Goal: Communication & Community: Answer question/provide support

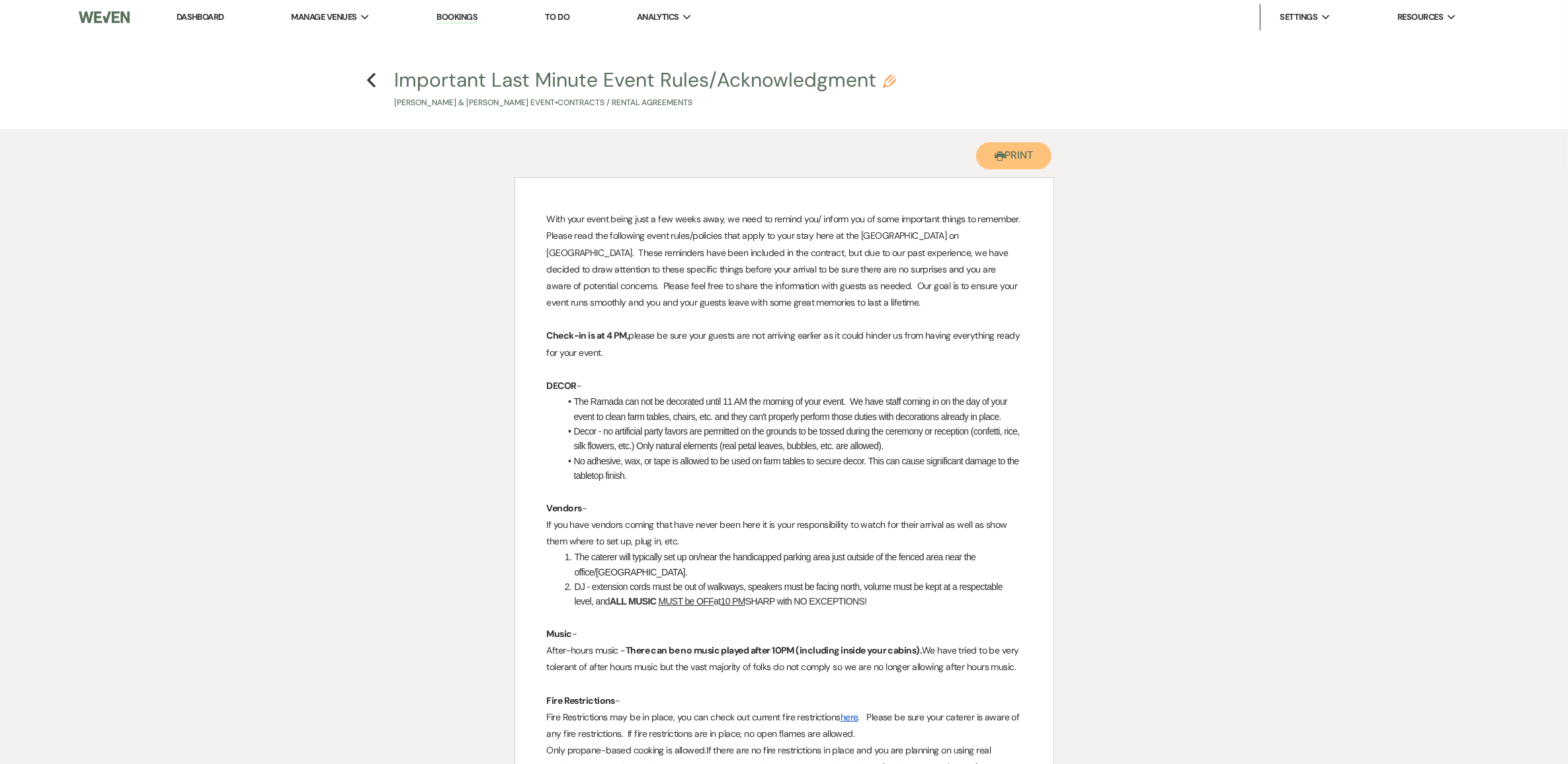
click at [1010, 165] on button "Printer Print" at bounding box center [1015, 156] width 76 height 27
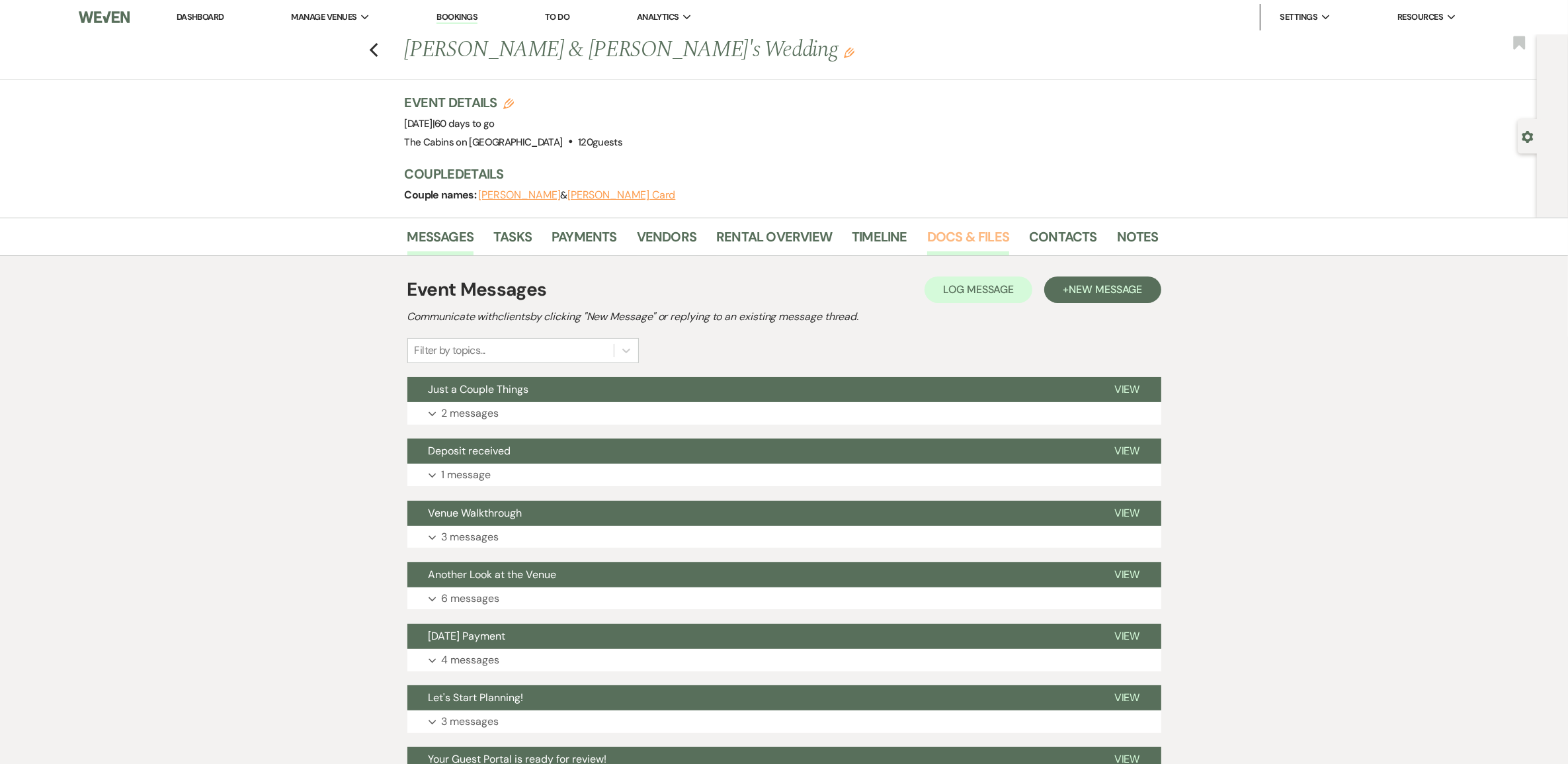
click at [944, 254] on link "Docs & Files" at bounding box center [968, 241] width 82 height 29
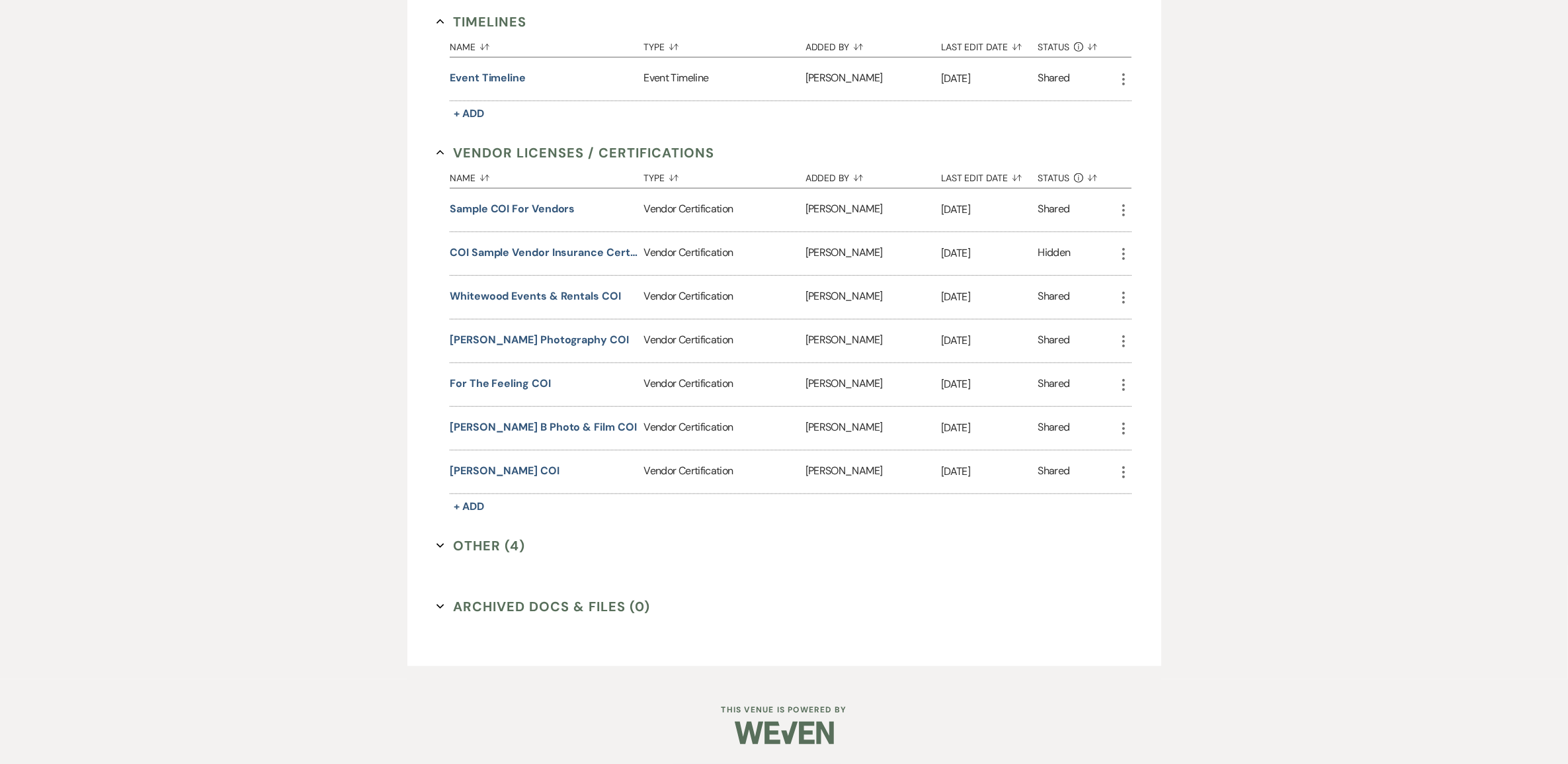
scroll to position [992, 0]
click at [513, 392] on button "For the Feeling COI" at bounding box center [500, 383] width 101 height 16
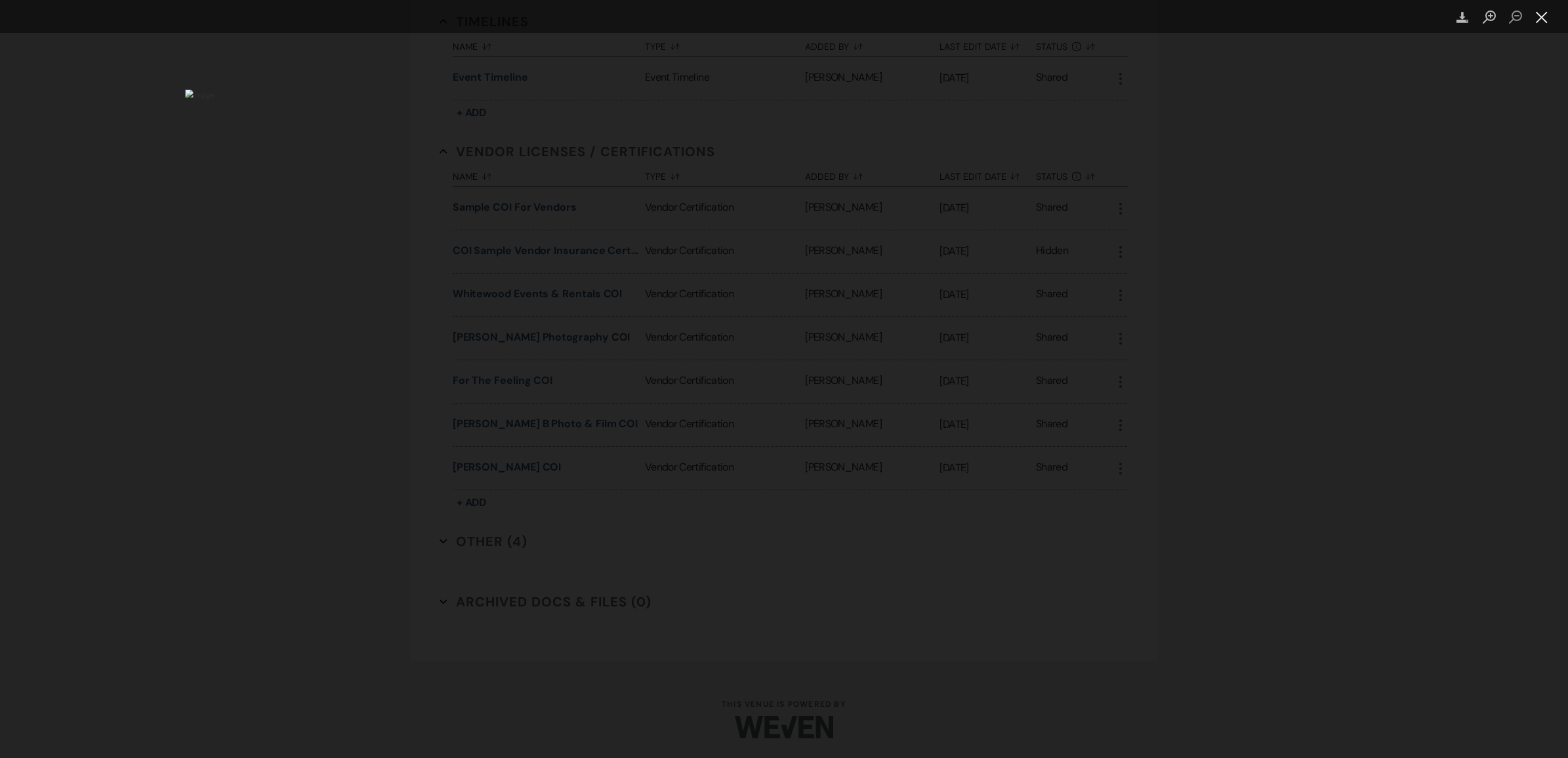
click at [1545, 10] on button "Close lightbox" at bounding box center [1542, 17] width 26 height 23
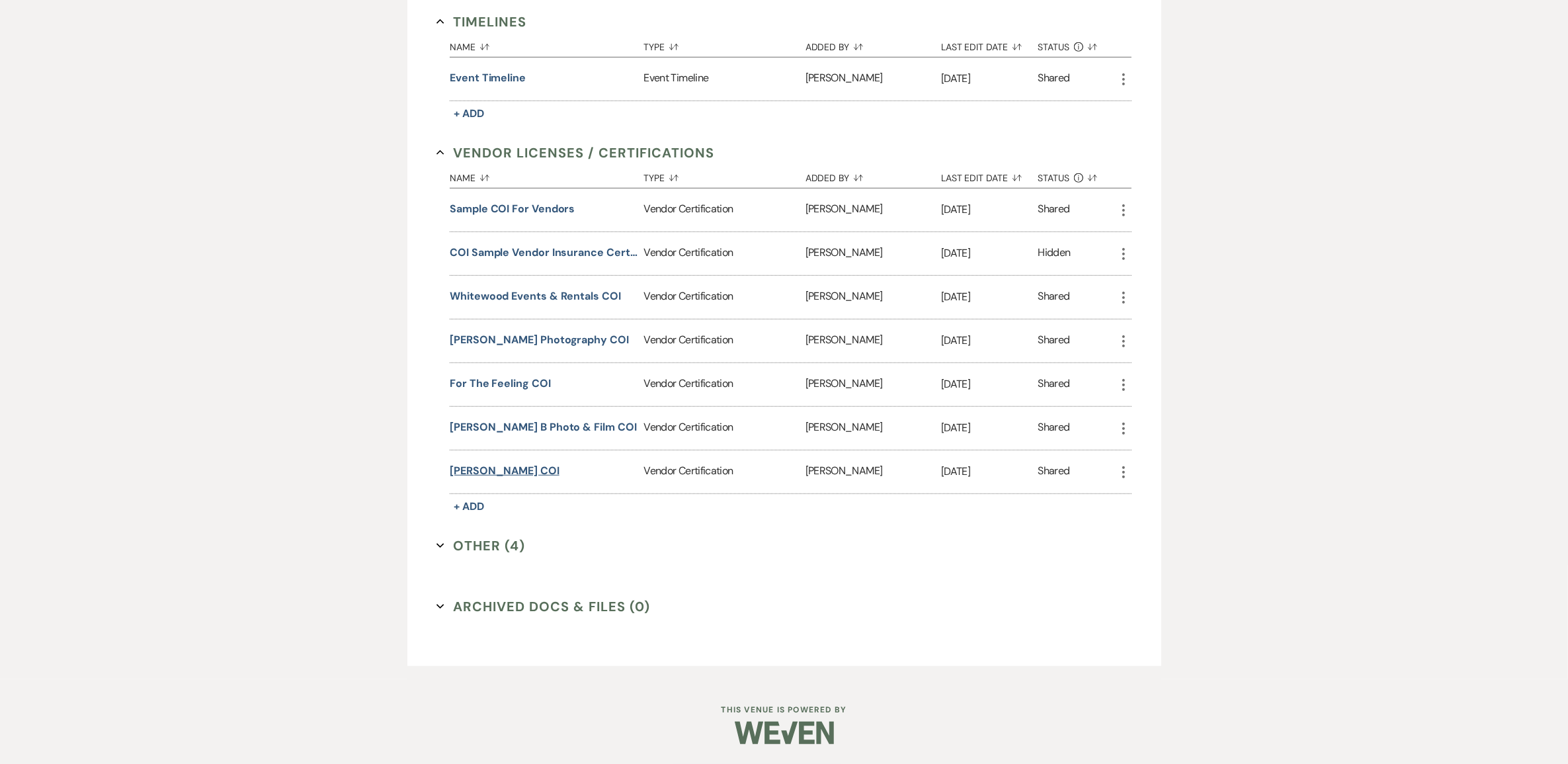
click at [520, 479] on button "McKenzie Robinson COI" at bounding box center [505, 471] width 110 height 16
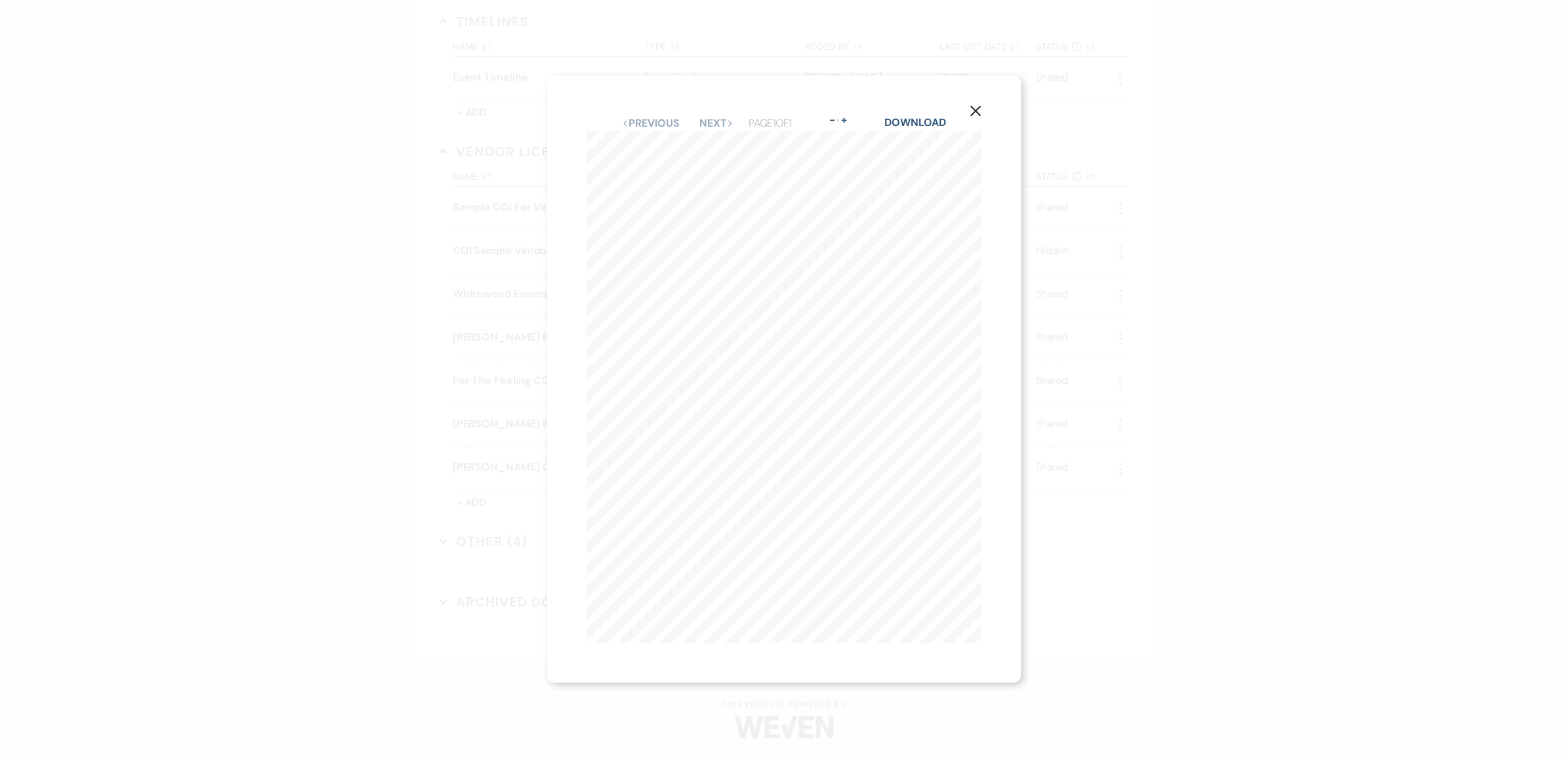
click at [979, 105] on icon "X" at bounding box center [975, 110] width 12 height 12
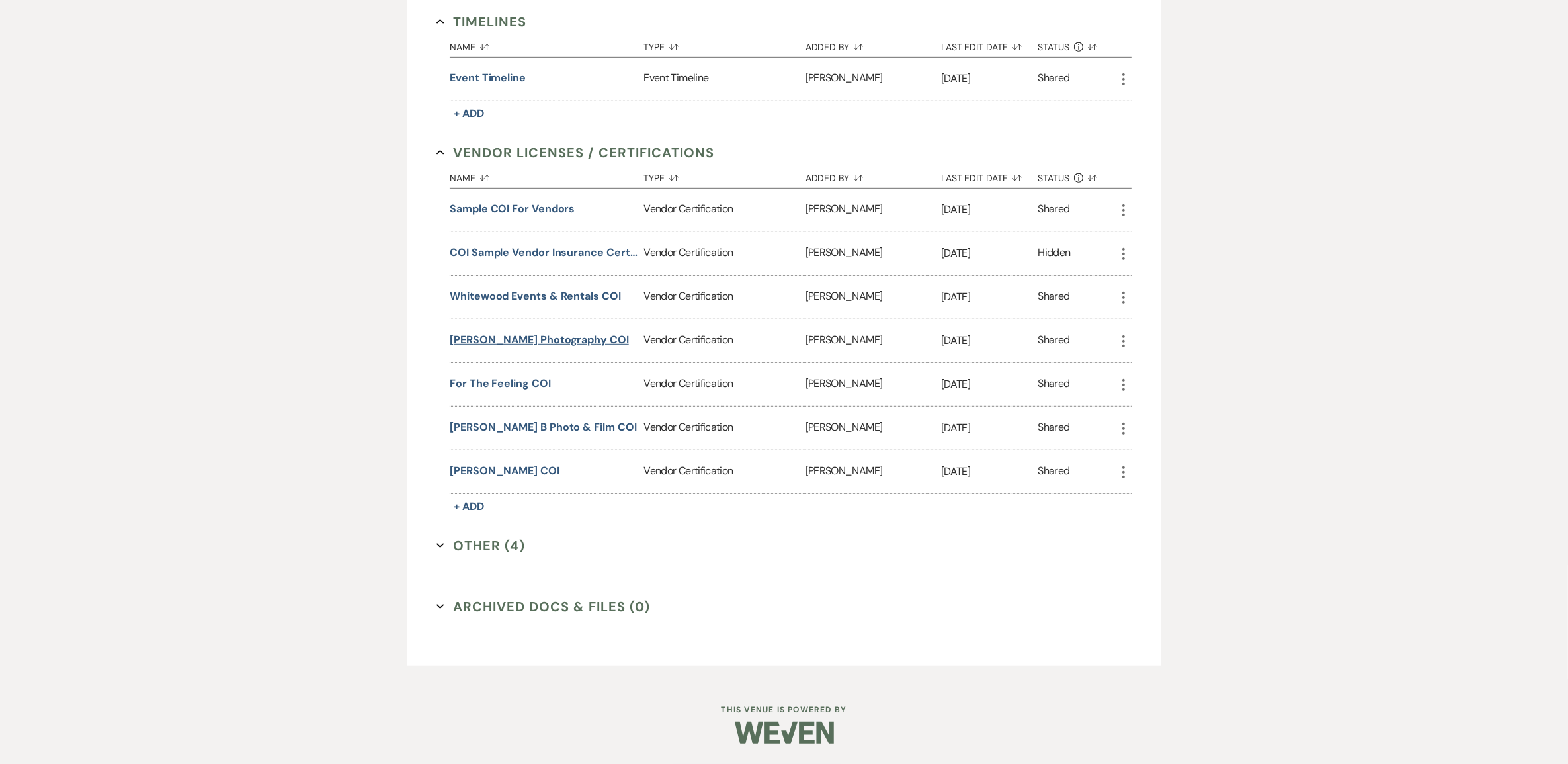
click at [510, 348] on button "Brianna Lee Photography COI" at bounding box center [540, 340] width 179 height 16
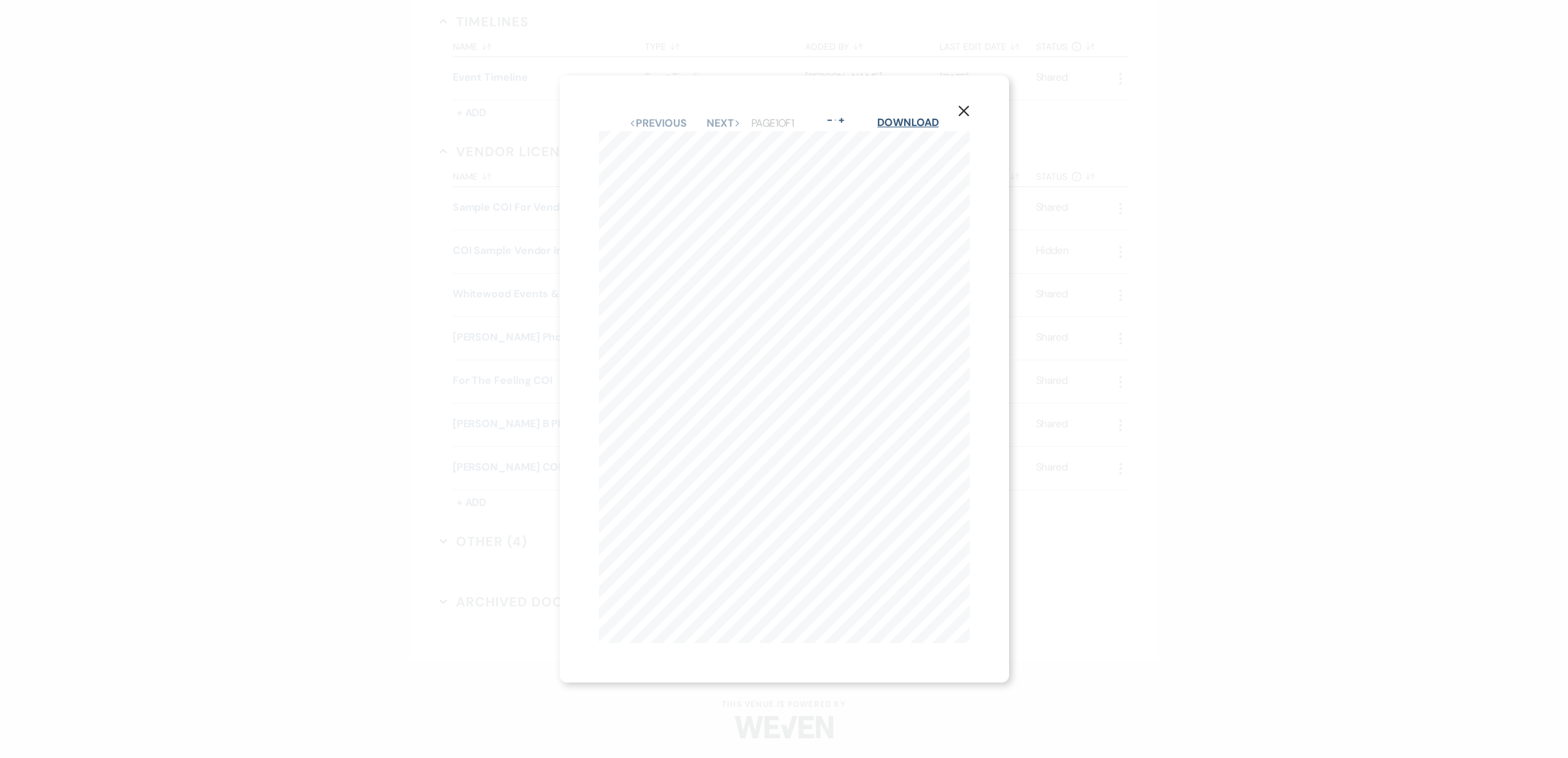
click at [909, 116] on link "Download" at bounding box center [907, 123] width 61 height 14
click at [962, 105] on icon "X" at bounding box center [963, 110] width 12 height 12
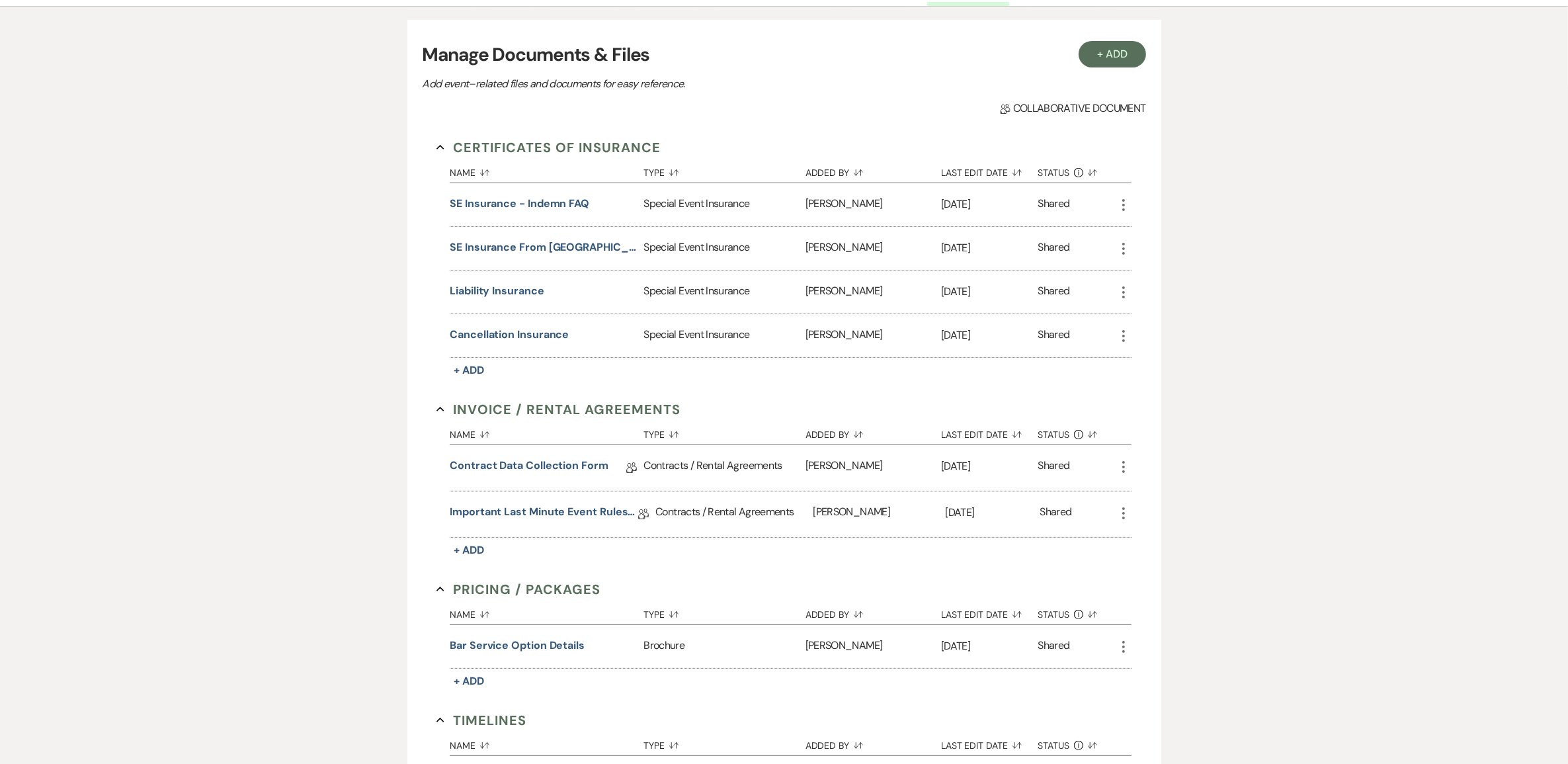
scroll to position [83, 0]
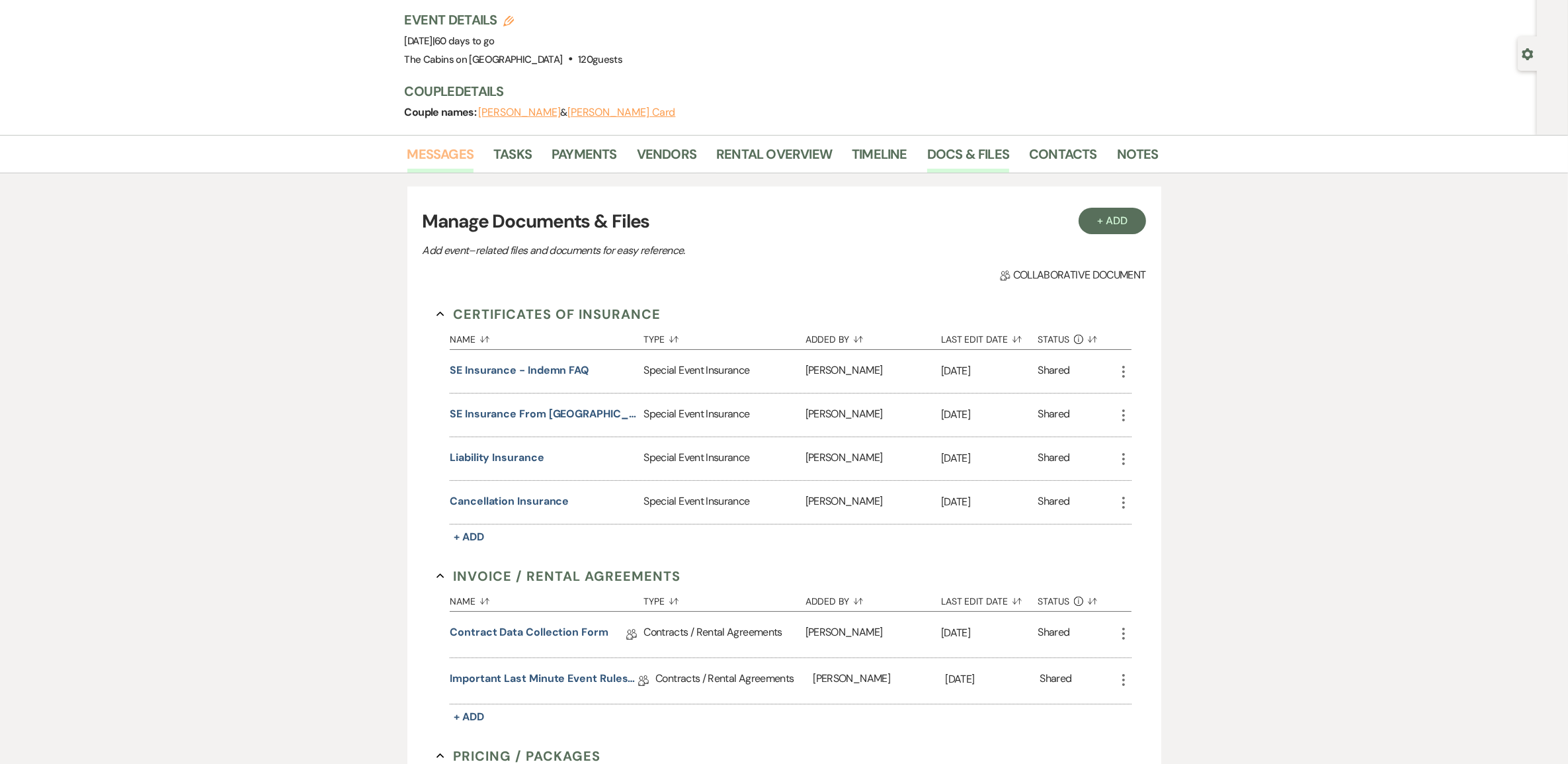
click at [441, 164] on link "Messages" at bounding box center [441, 158] width 67 height 29
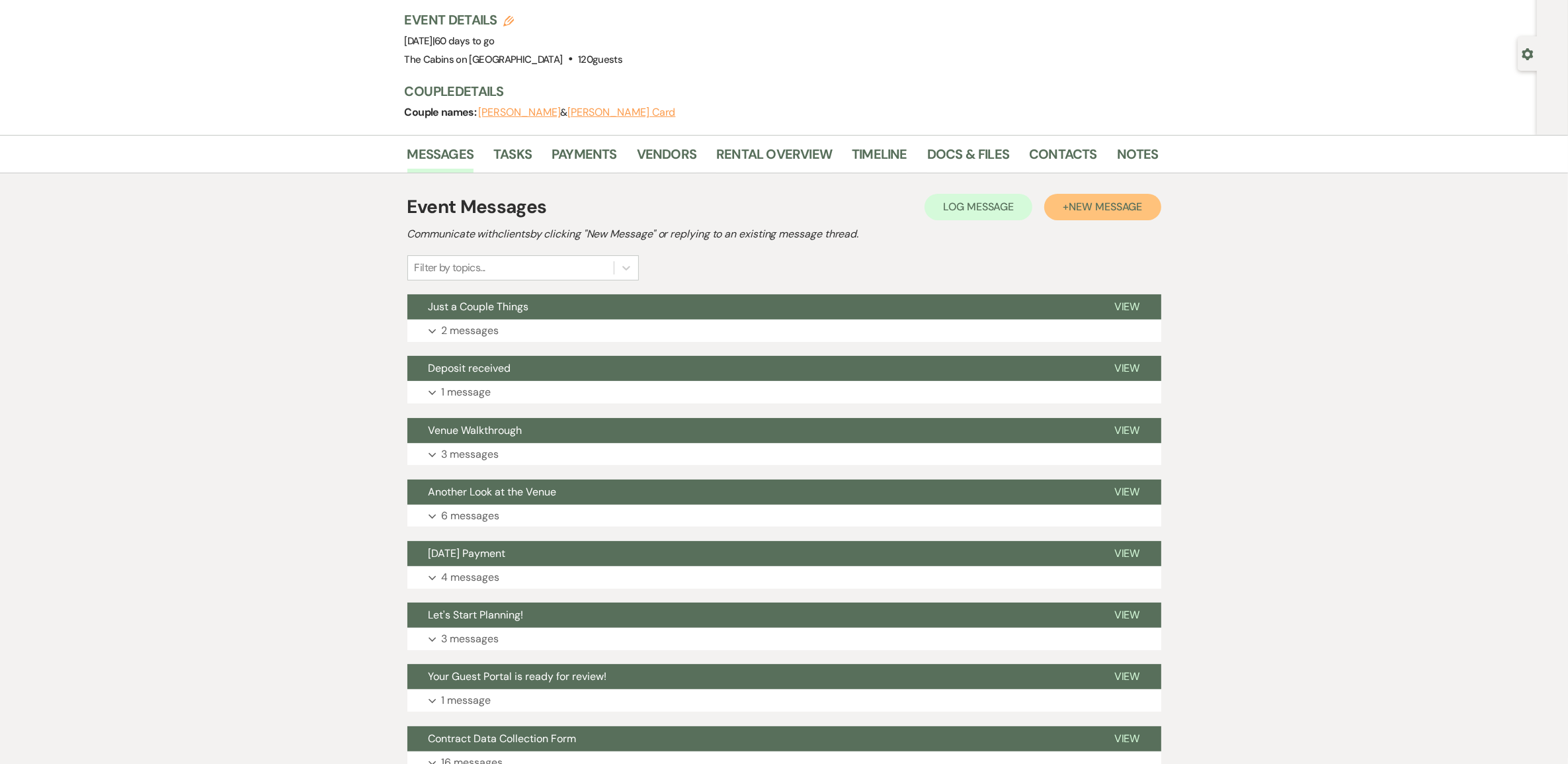
click at [1080, 214] on span "New Message" at bounding box center [1106, 207] width 74 height 14
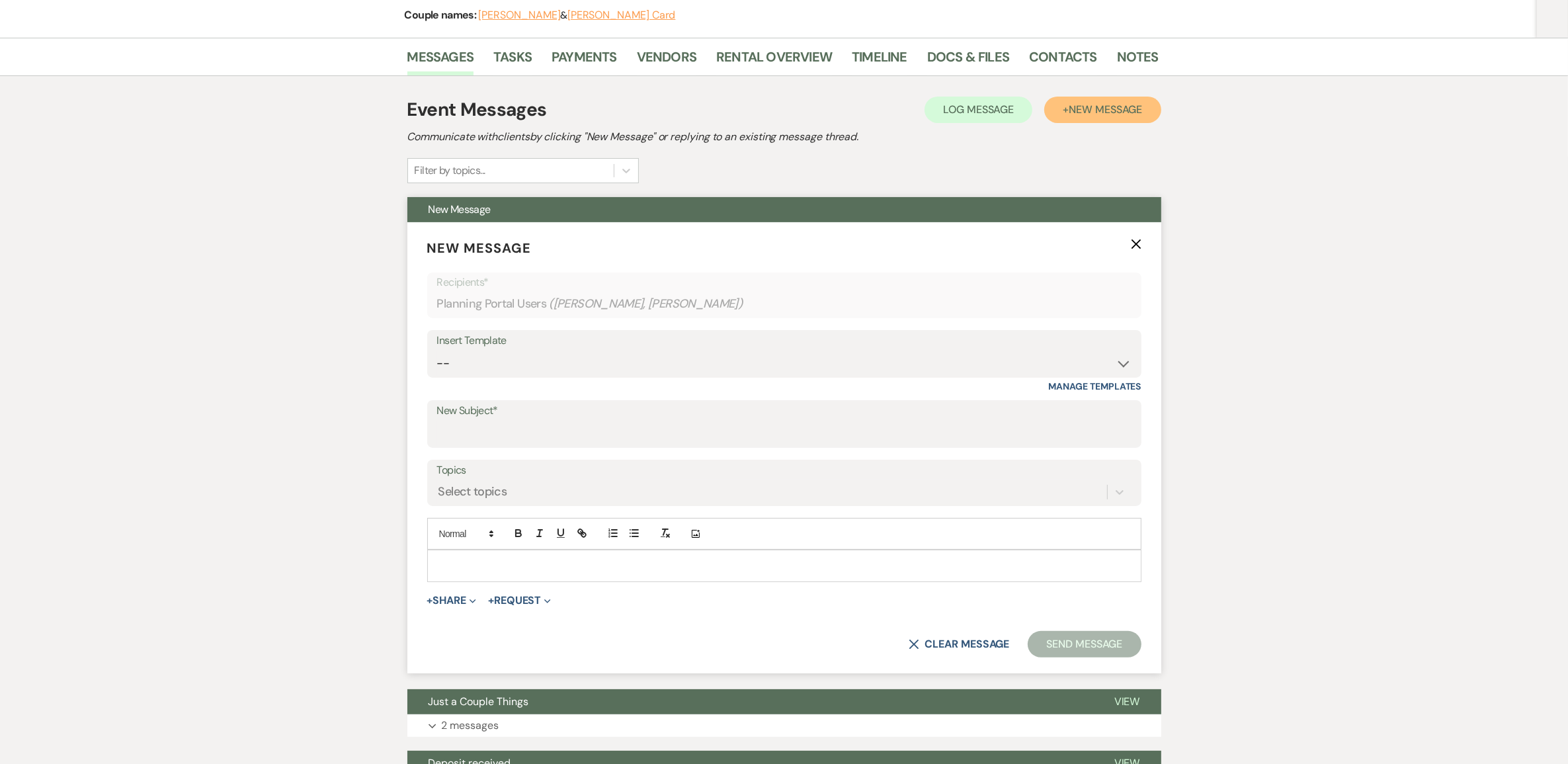
scroll to position [248, 0]
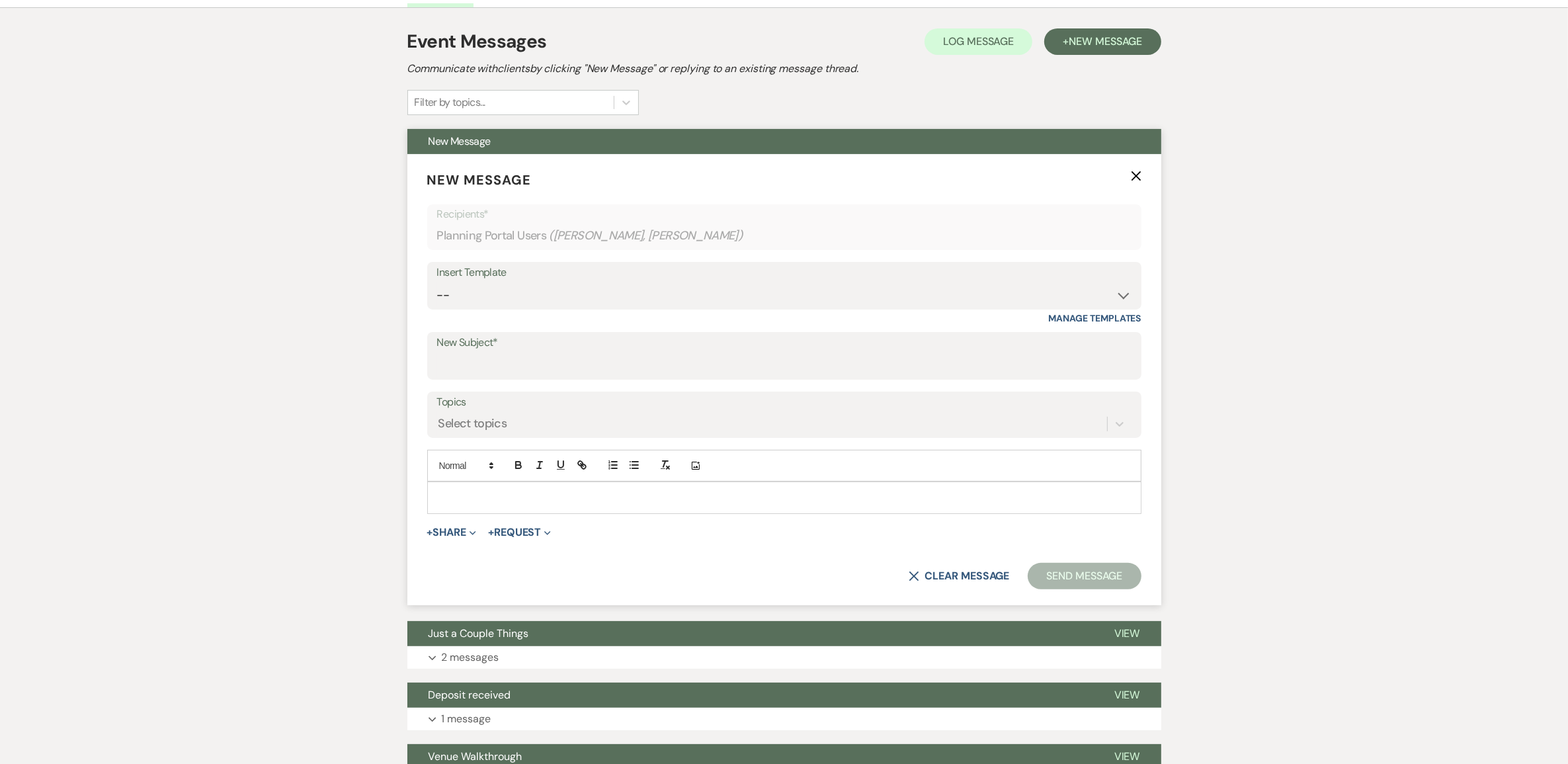
click at [492, 505] on p at bounding box center [784, 497] width 693 height 15
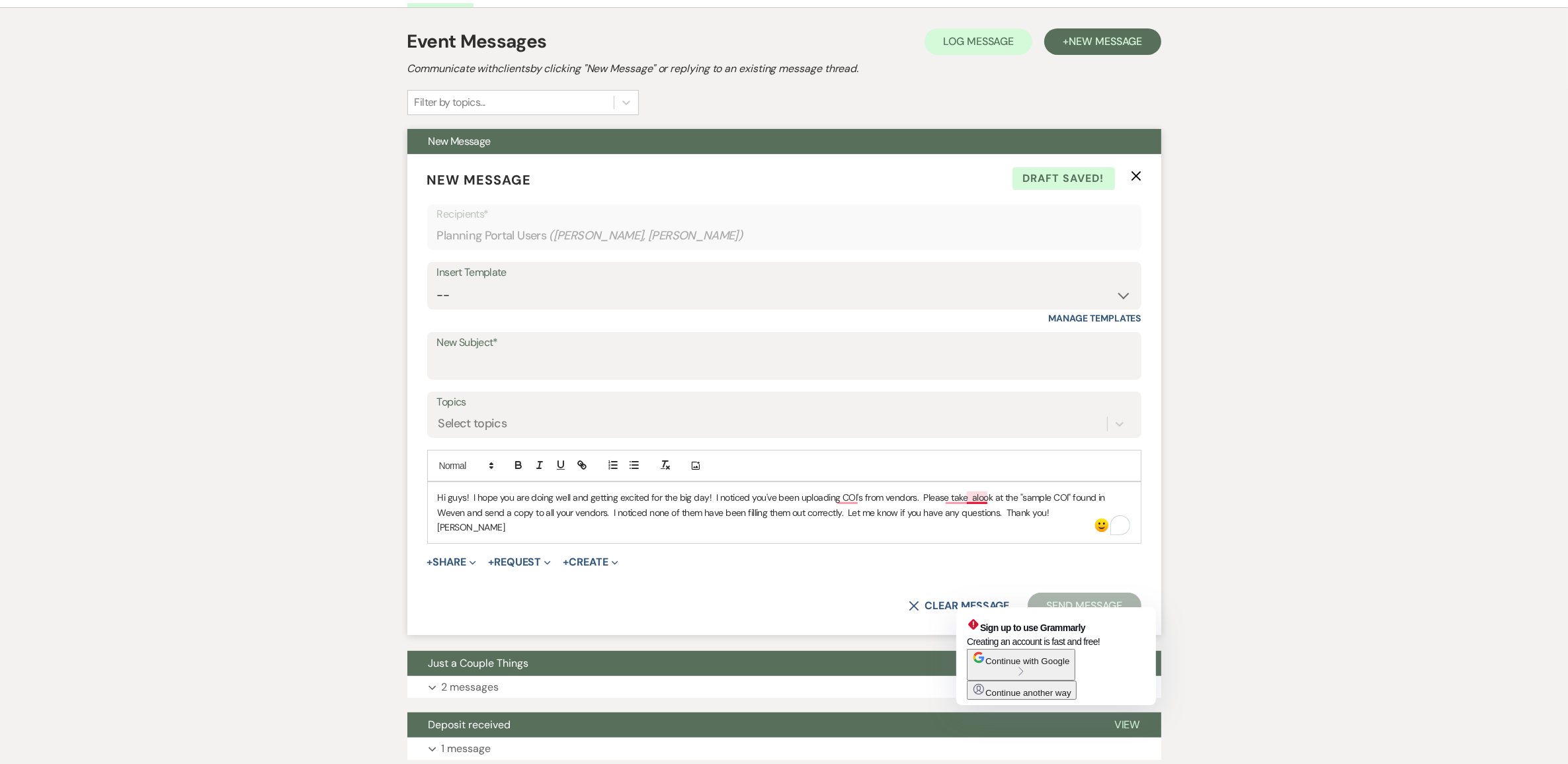
click at [971, 520] on p "Hi guys! I hope you are doing well and getting excited for the big day! I notic…" at bounding box center [784, 505] width 693 height 30
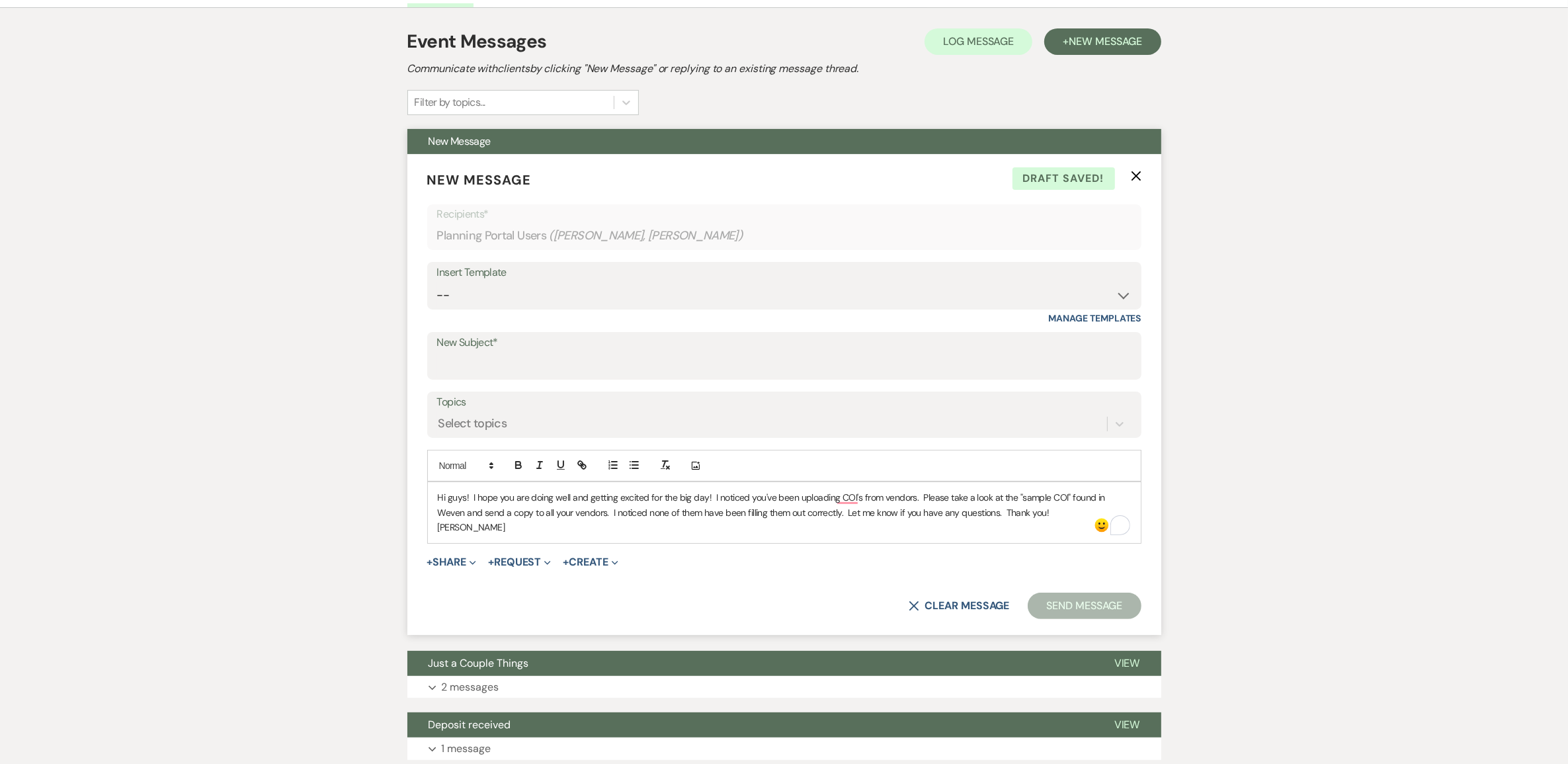
click at [488, 353] on label "New Subject*" at bounding box center [784, 343] width 694 height 19
click at [488, 379] on input "New Subject*" at bounding box center [784, 365] width 694 height 26
type input "COI's"
click at [1049, 619] on button "Send Message" at bounding box center [1084, 606] width 113 height 26
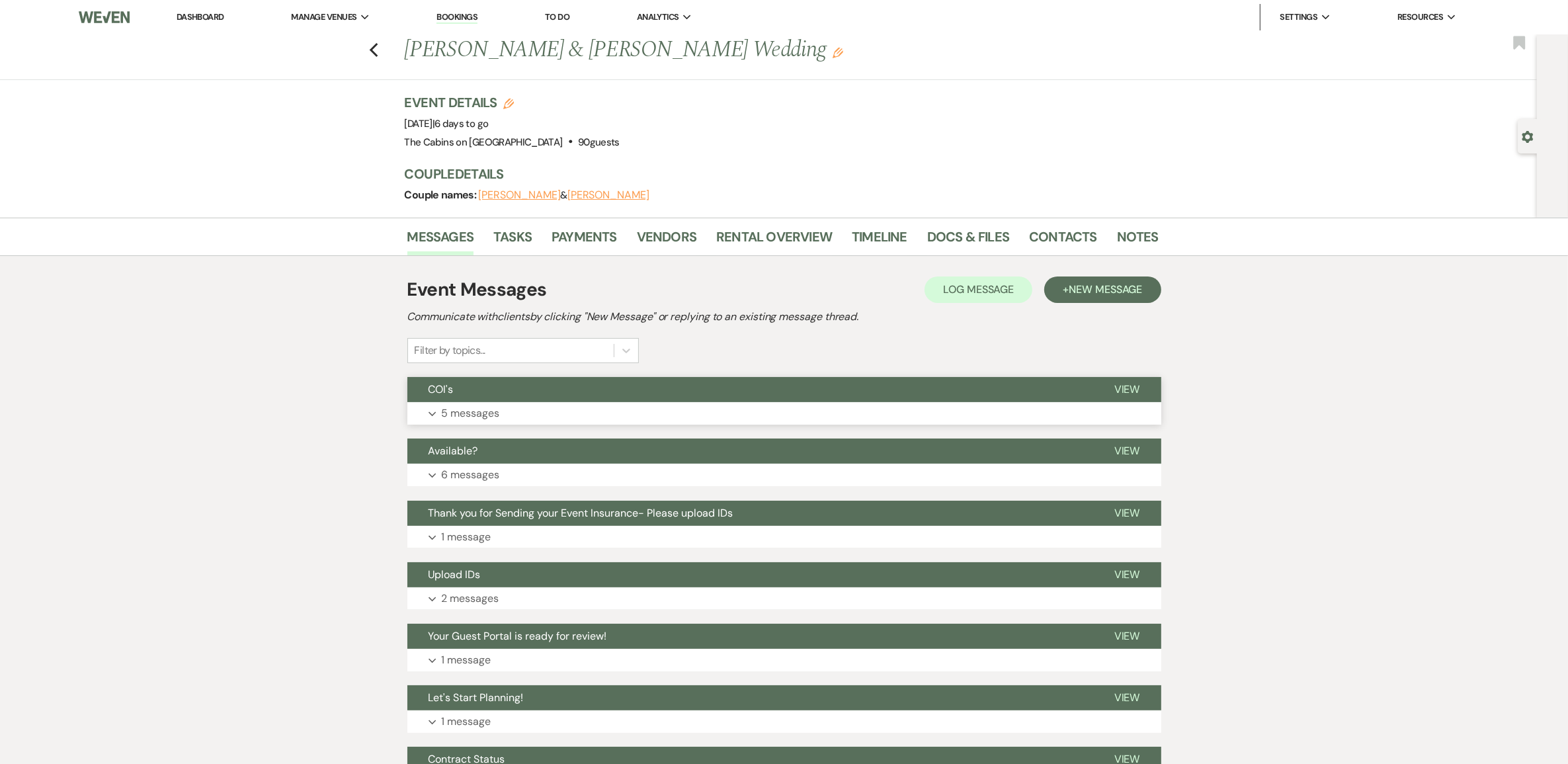
click at [474, 422] on p "5 messages" at bounding box center [471, 413] width 58 height 17
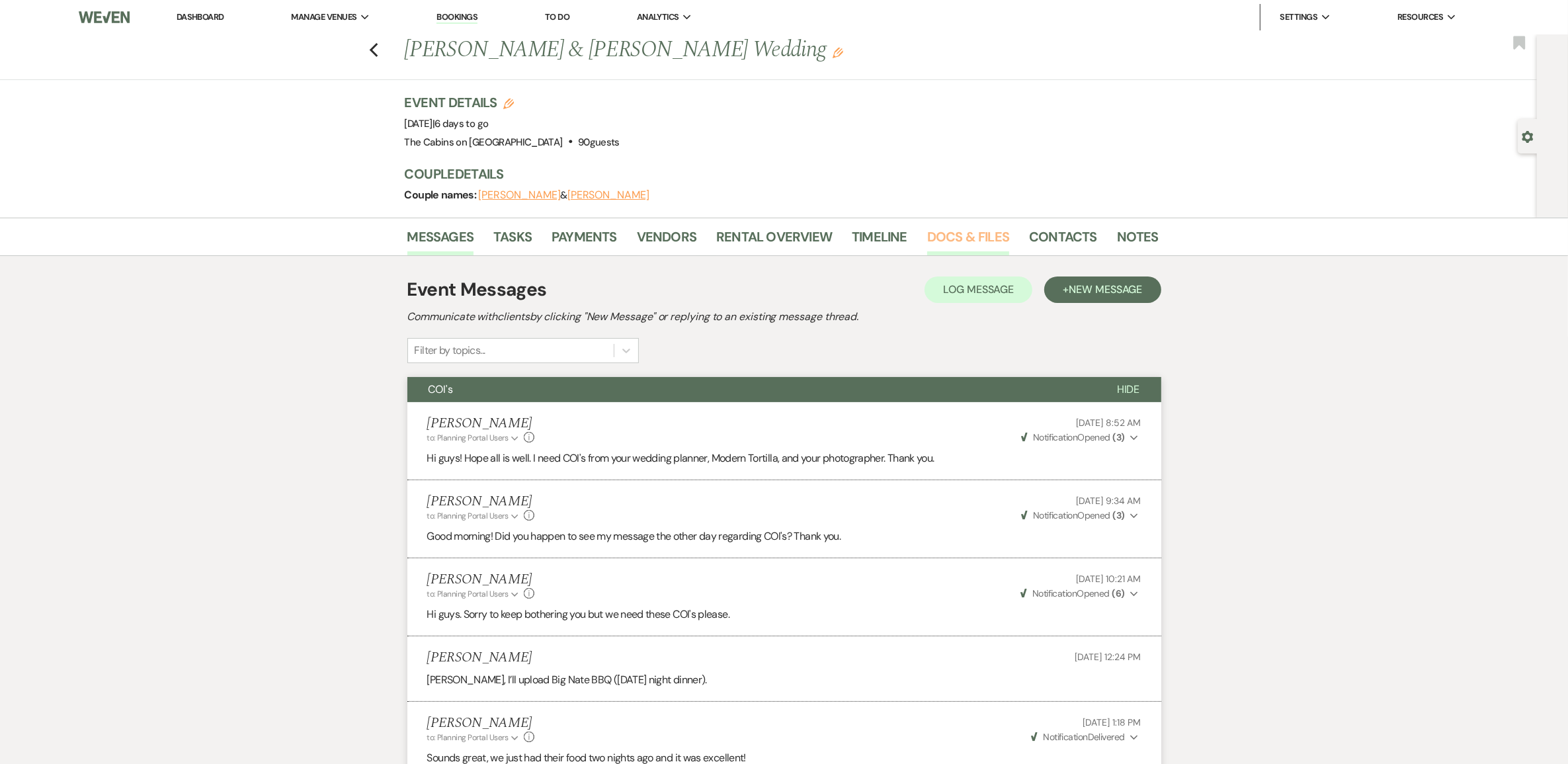
click at [963, 251] on link "Docs & Files" at bounding box center [968, 241] width 82 height 29
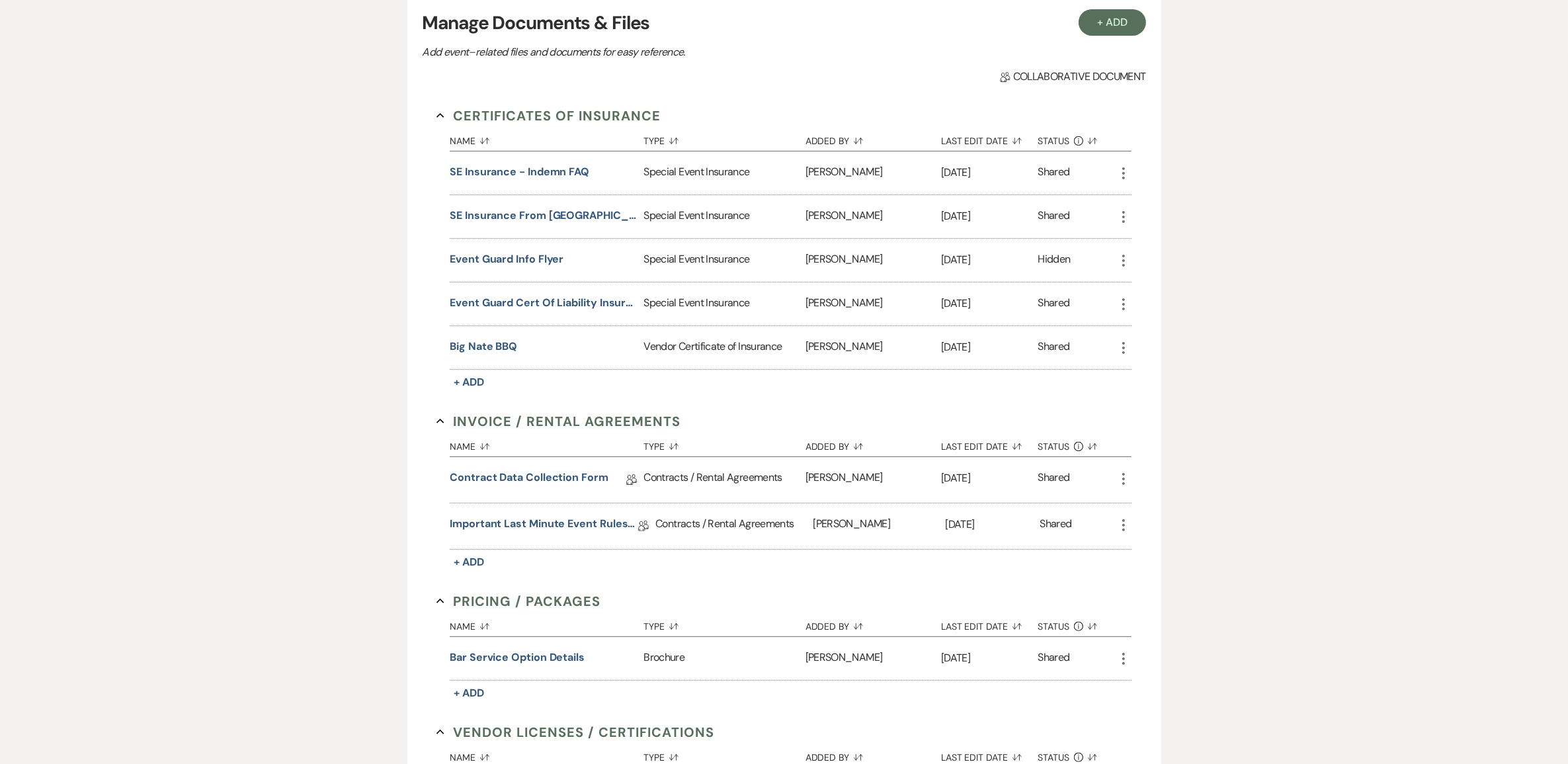
scroll to position [331, 0]
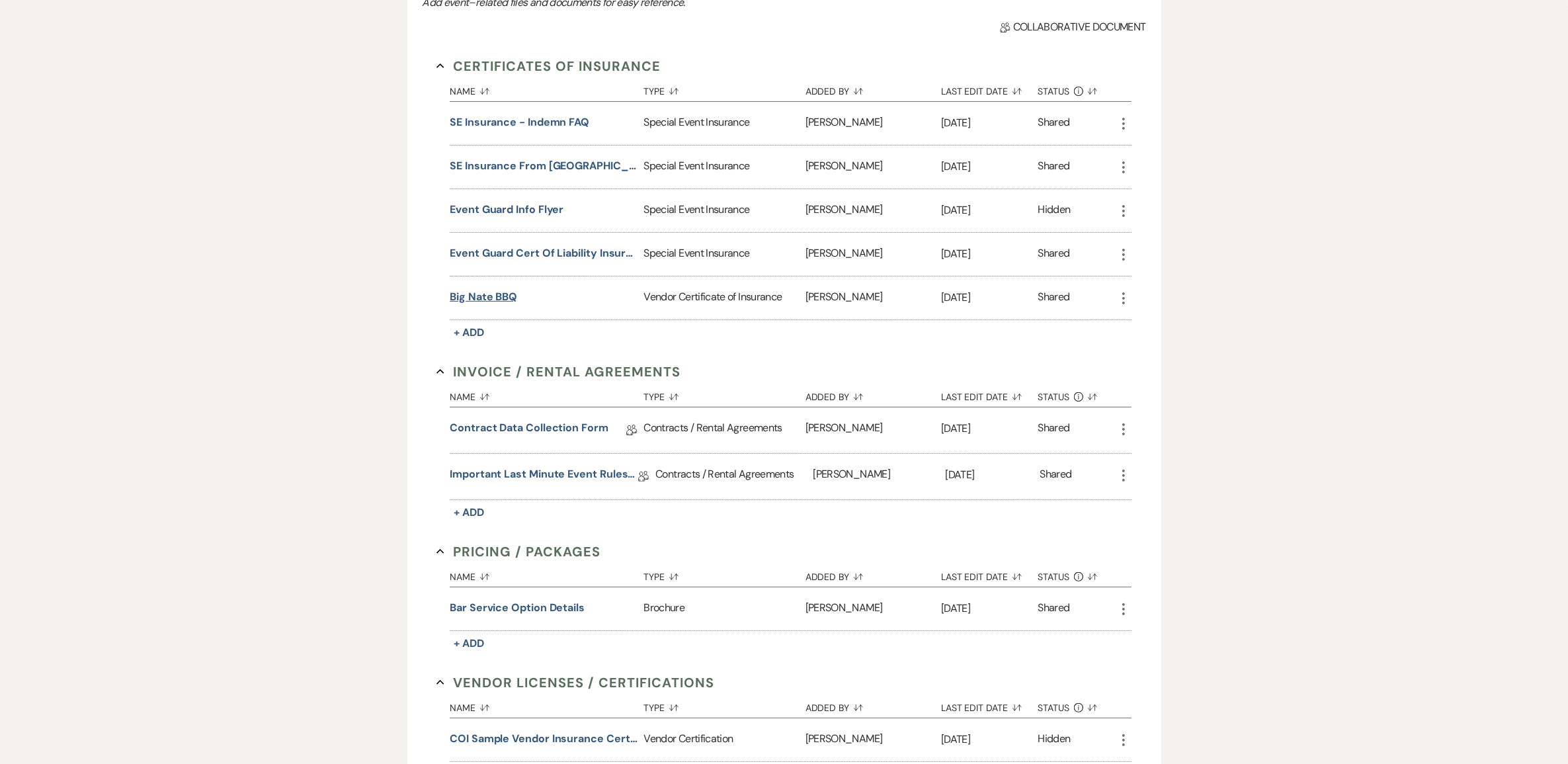
click at [503, 305] on button "Big Nate BBQ" at bounding box center [483, 297] width 67 height 16
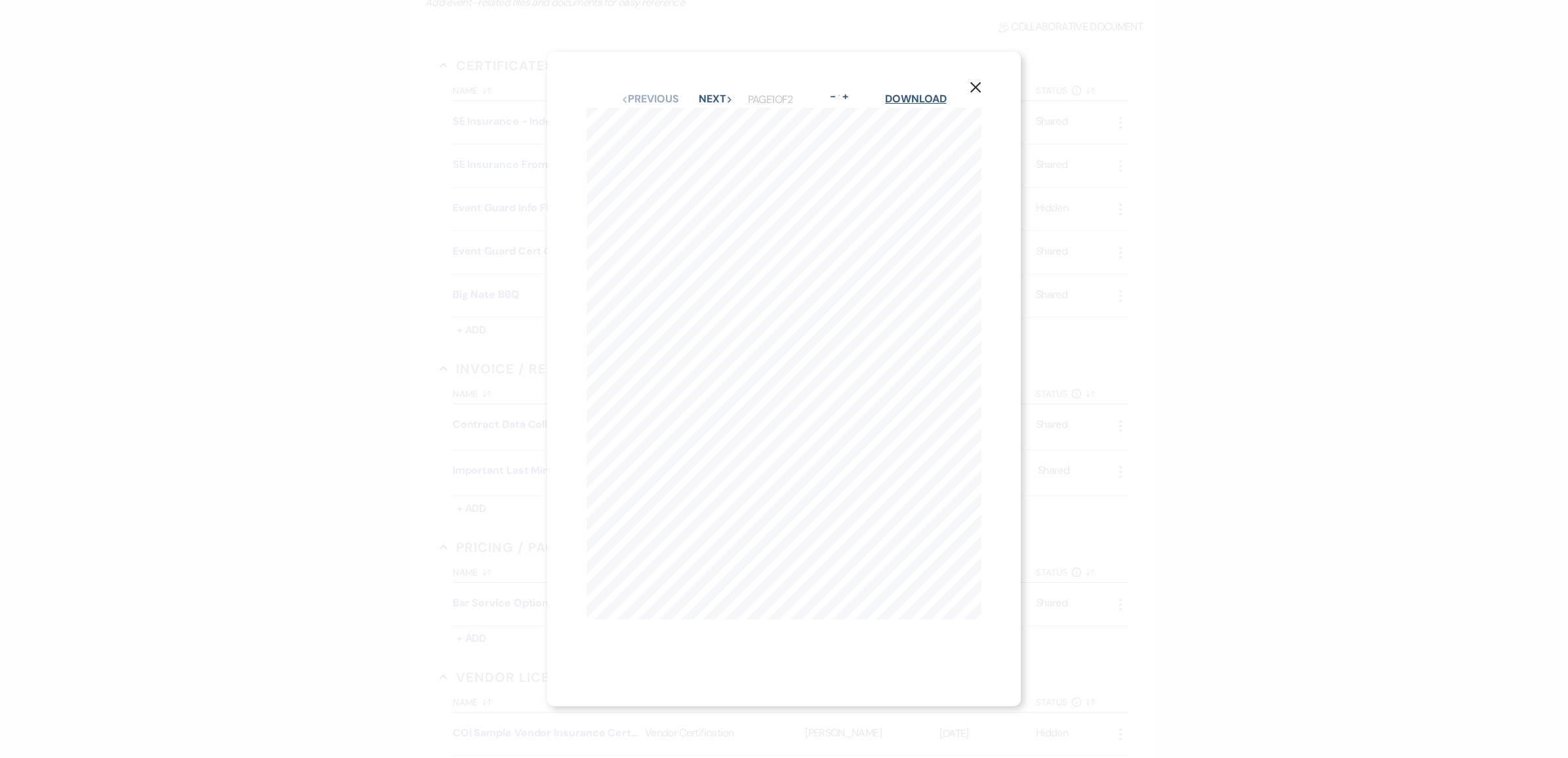
click at [916, 92] on link "Download" at bounding box center [916, 99] width 61 height 14
click at [982, 81] on icon "X" at bounding box center [975, 87] width 12 height 12
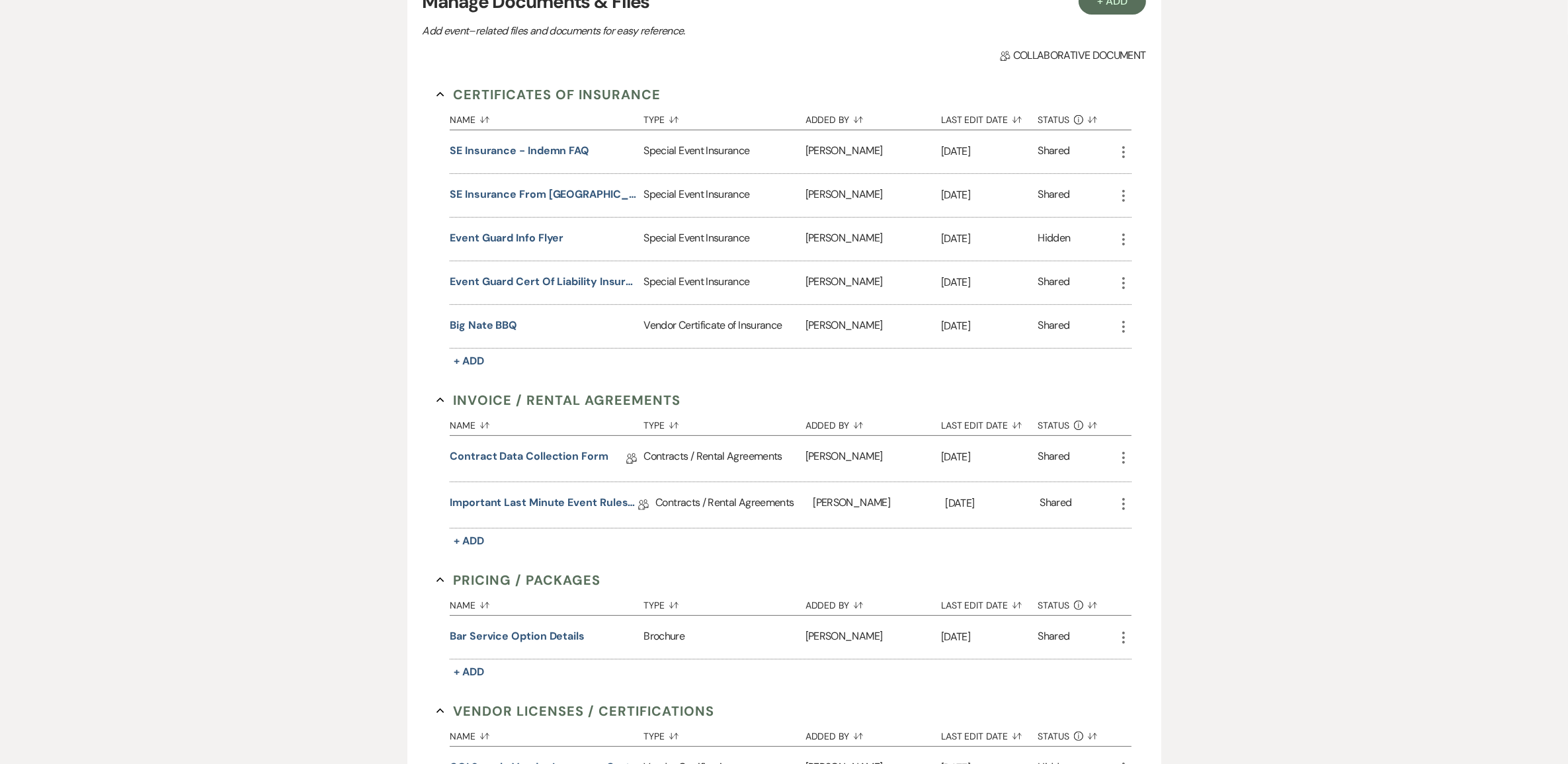
scroll to position [0, 0]
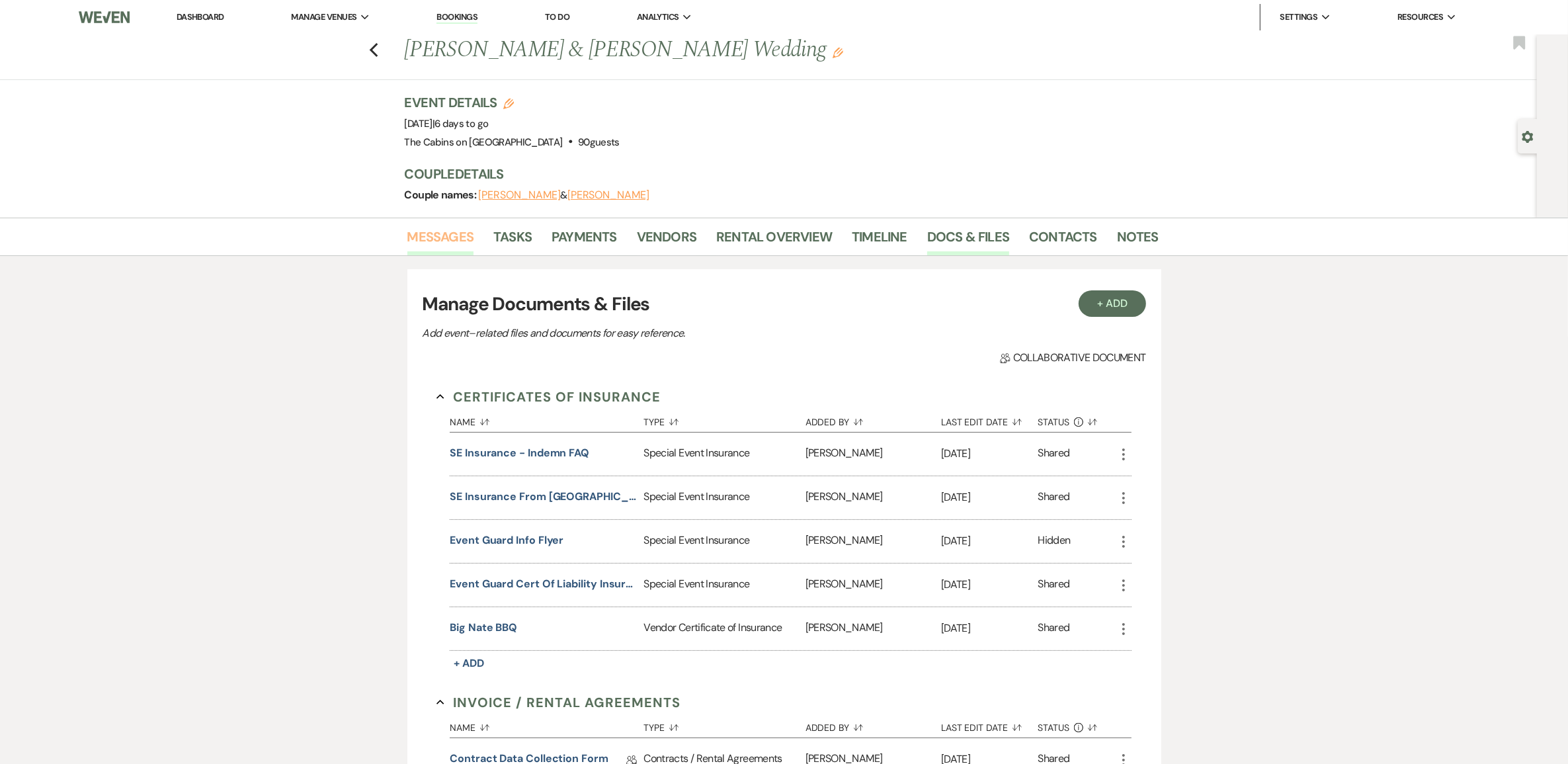
click at [422, 256] on link "Messages" at bounding box center [441, 241] width 67 height 29
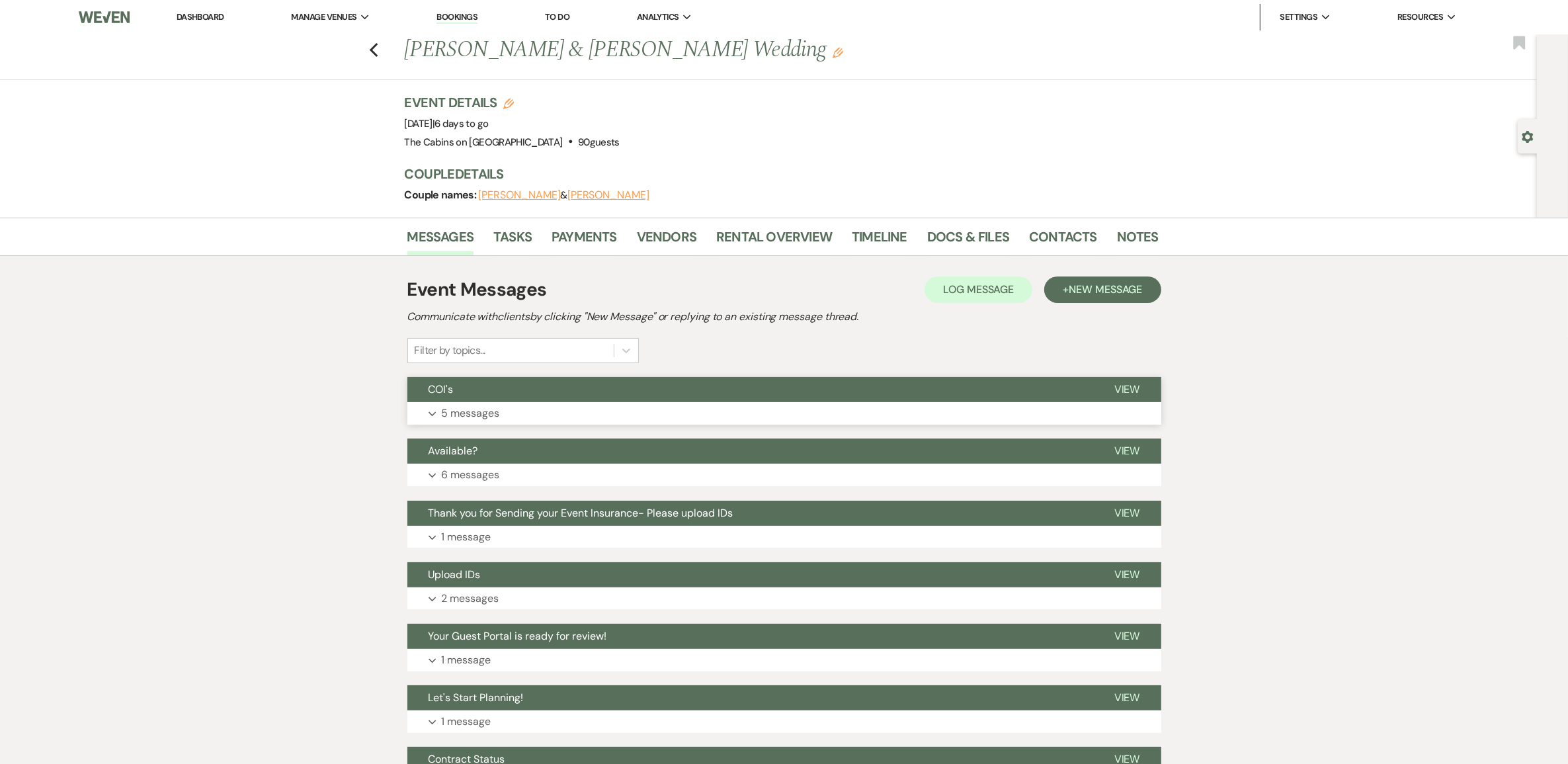
click at [497, 422] on p "5 messages" at bounding box center [471, 413] width 58 height 17
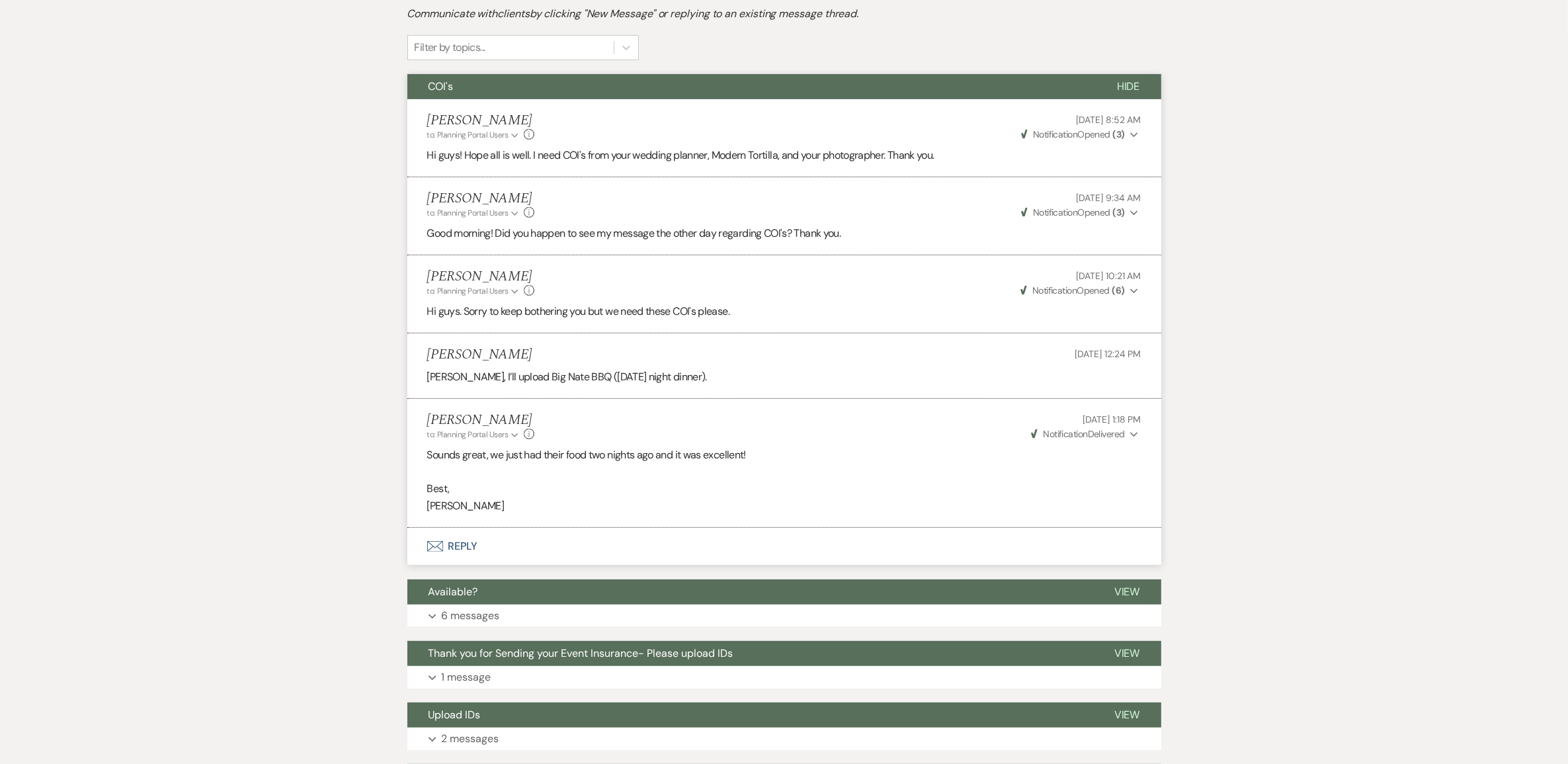
scroll to position [331, 0]
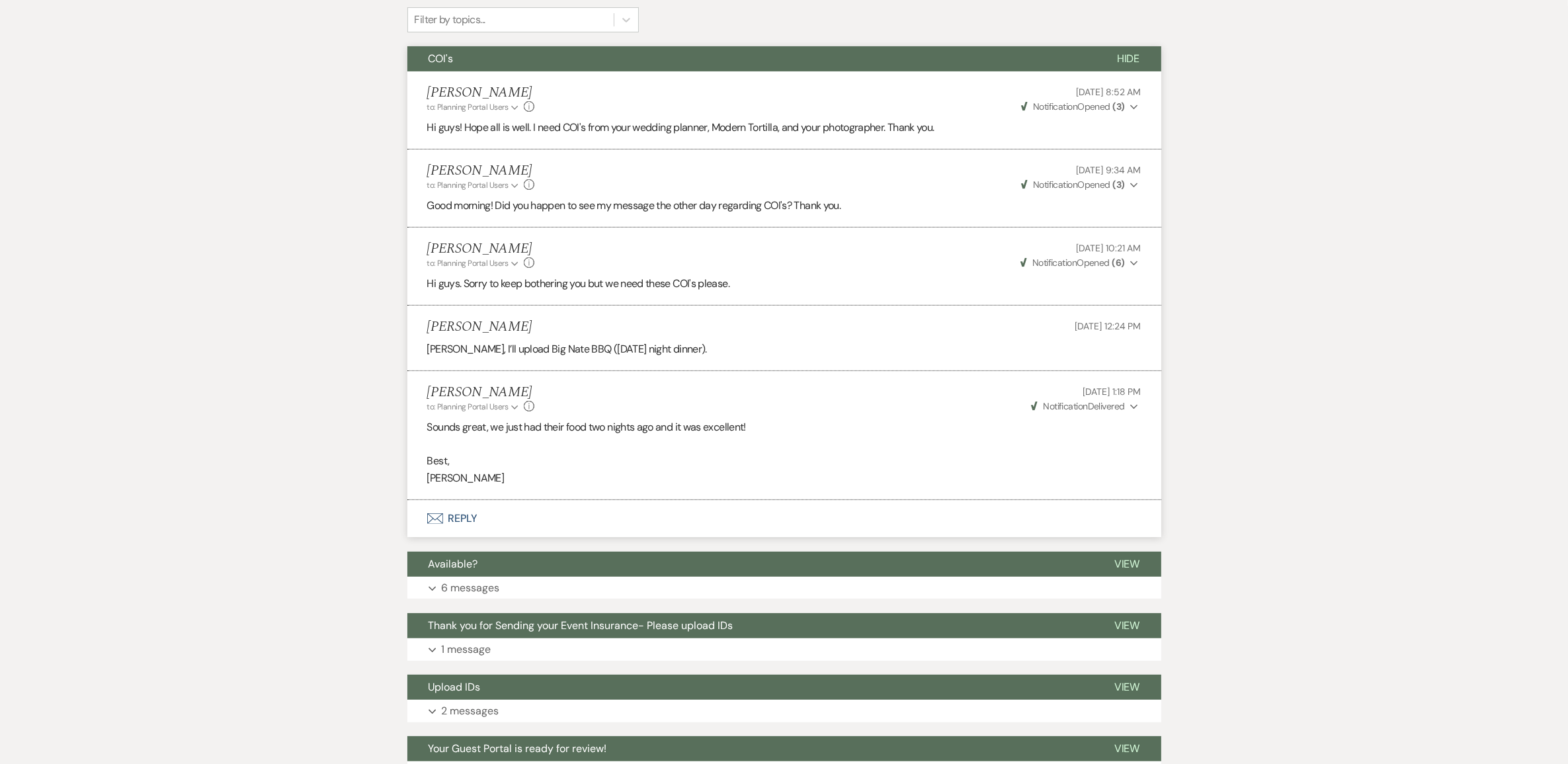
click at [475, 537] on button "Envelope Reply" at bounding box center [785, 518] width 754 height 37
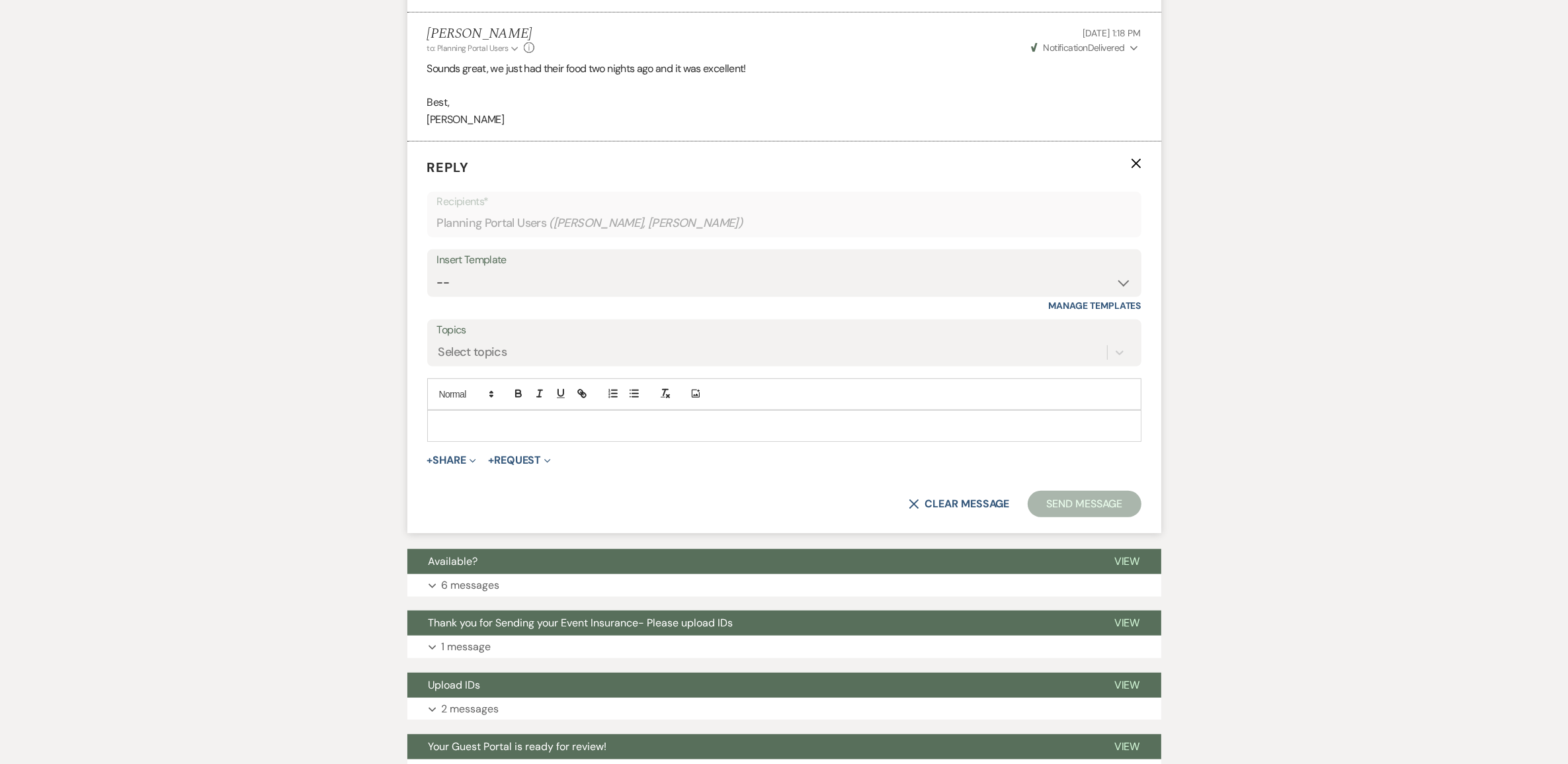
scroll to position [691, 0]
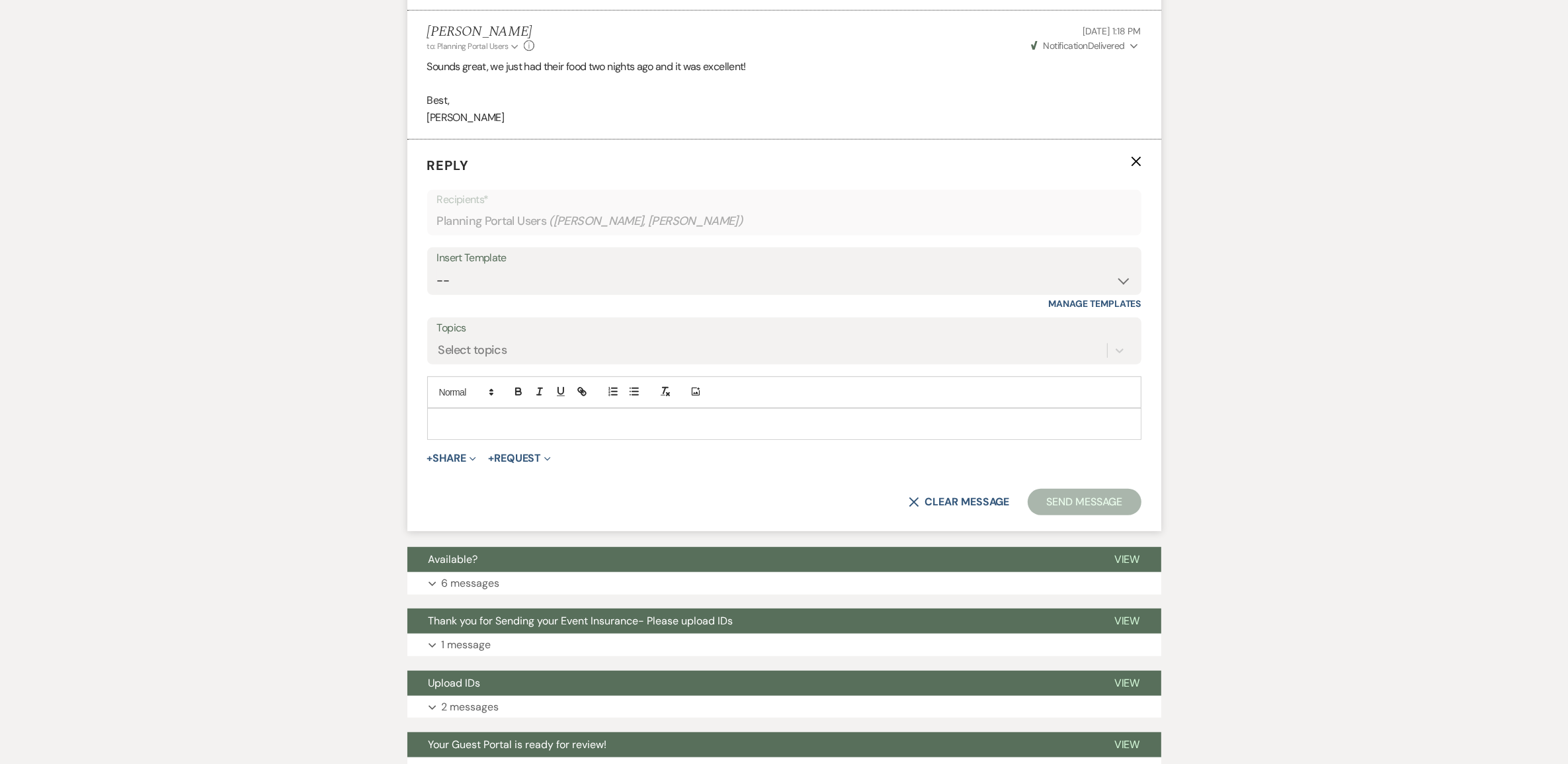
click at [492, 439] on div at bounding box center [784, 424] width 713 height 31
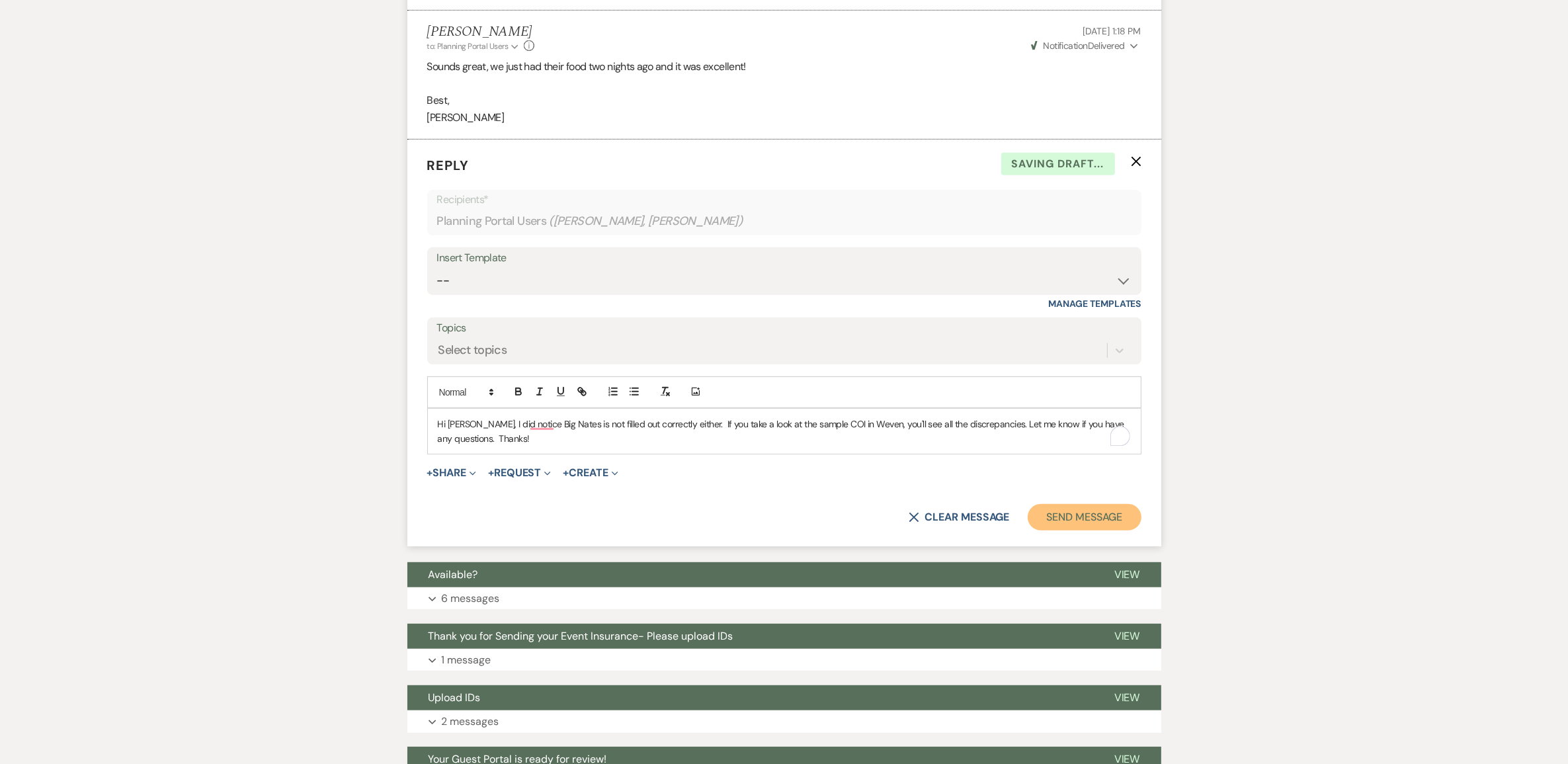
click at [1056, 531] on button "Send Message" at bounding box center [1084, 517] width 113 height 26
click at [1052, 531] on button "Send Message" at bounding box center [1084, 517] width 113 height 26
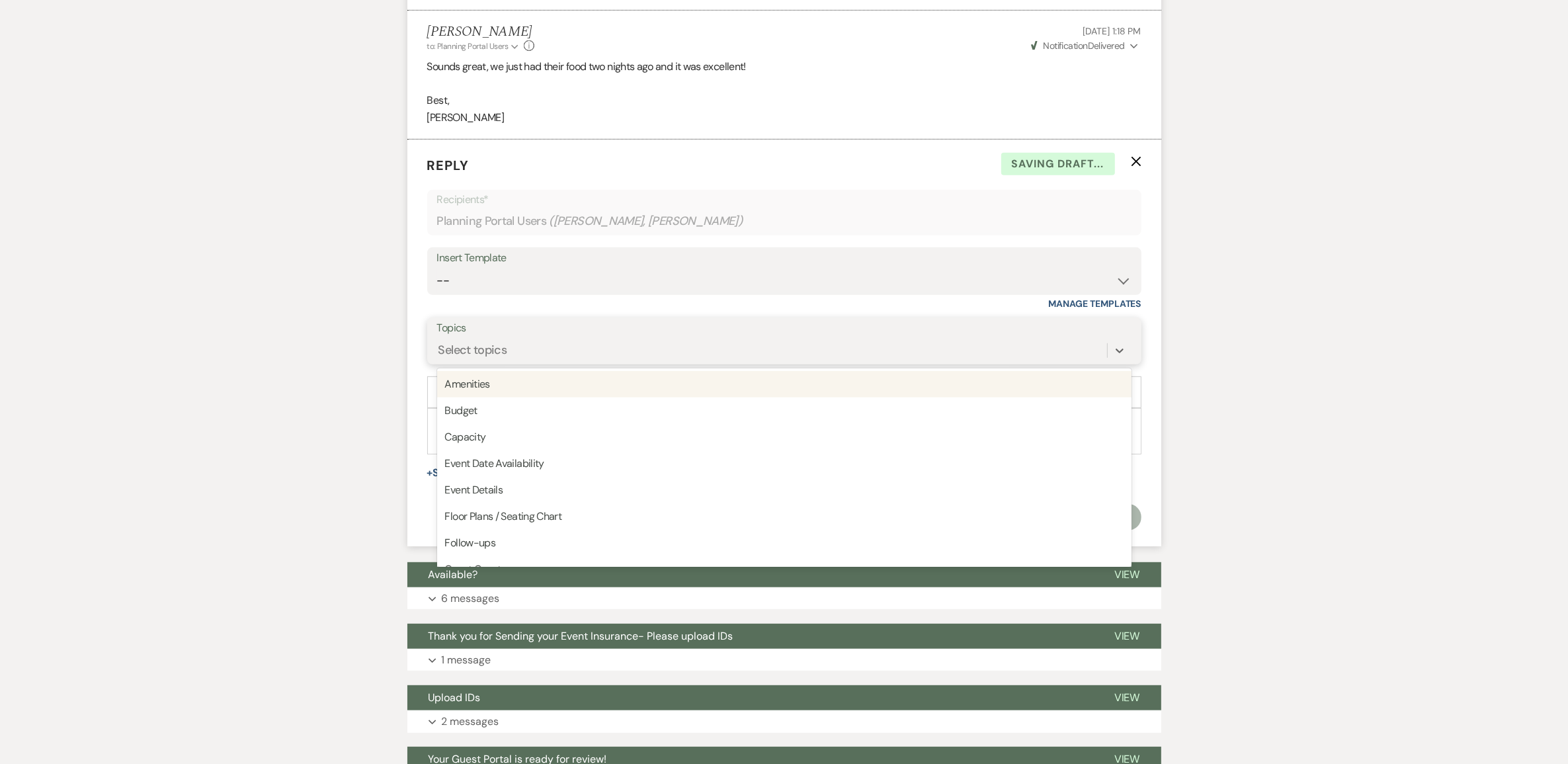
click at [486, 359] on div "Select topics" at bounding box center [472, 350] width 69 height 18
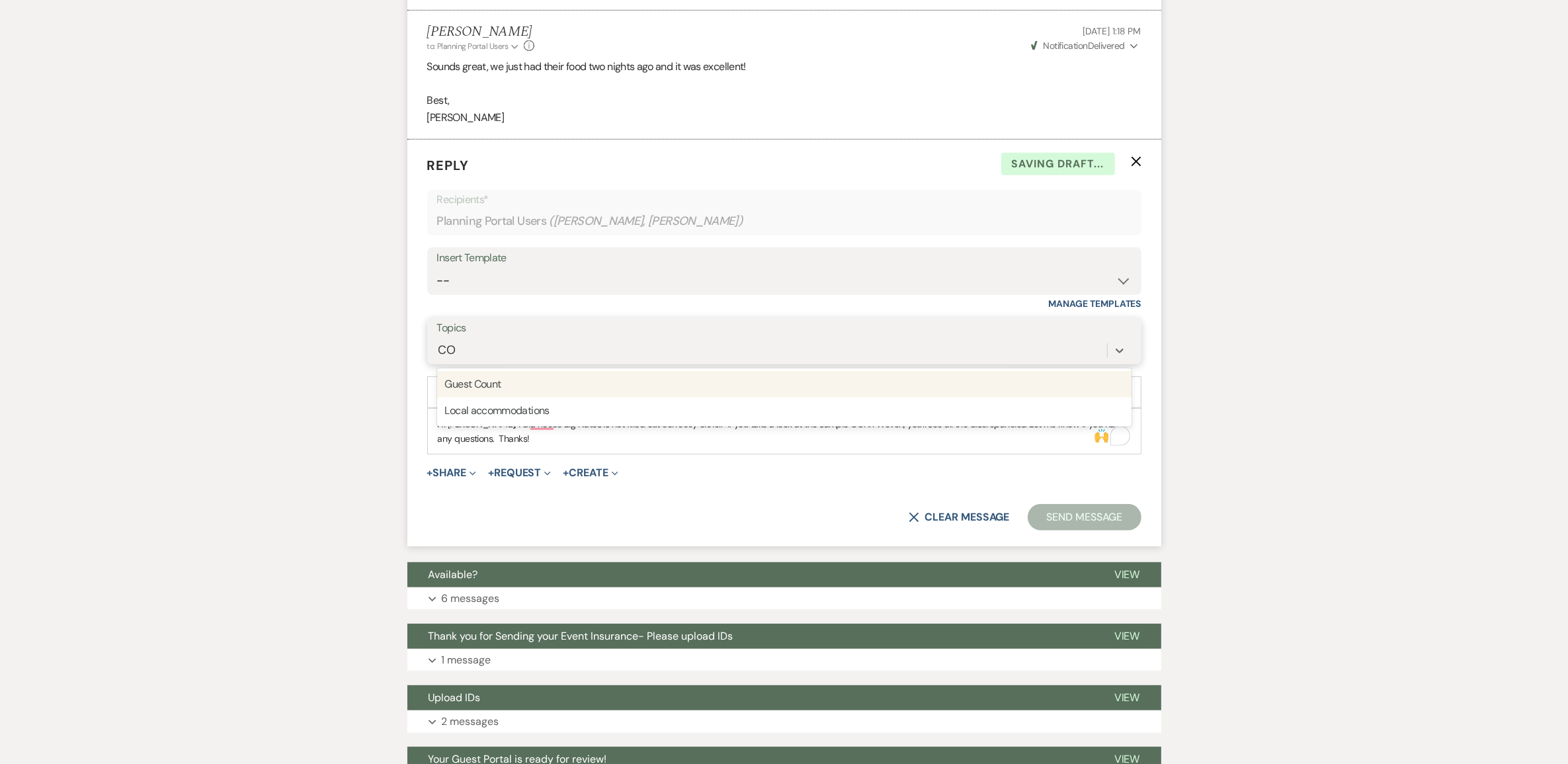
type input "COI"
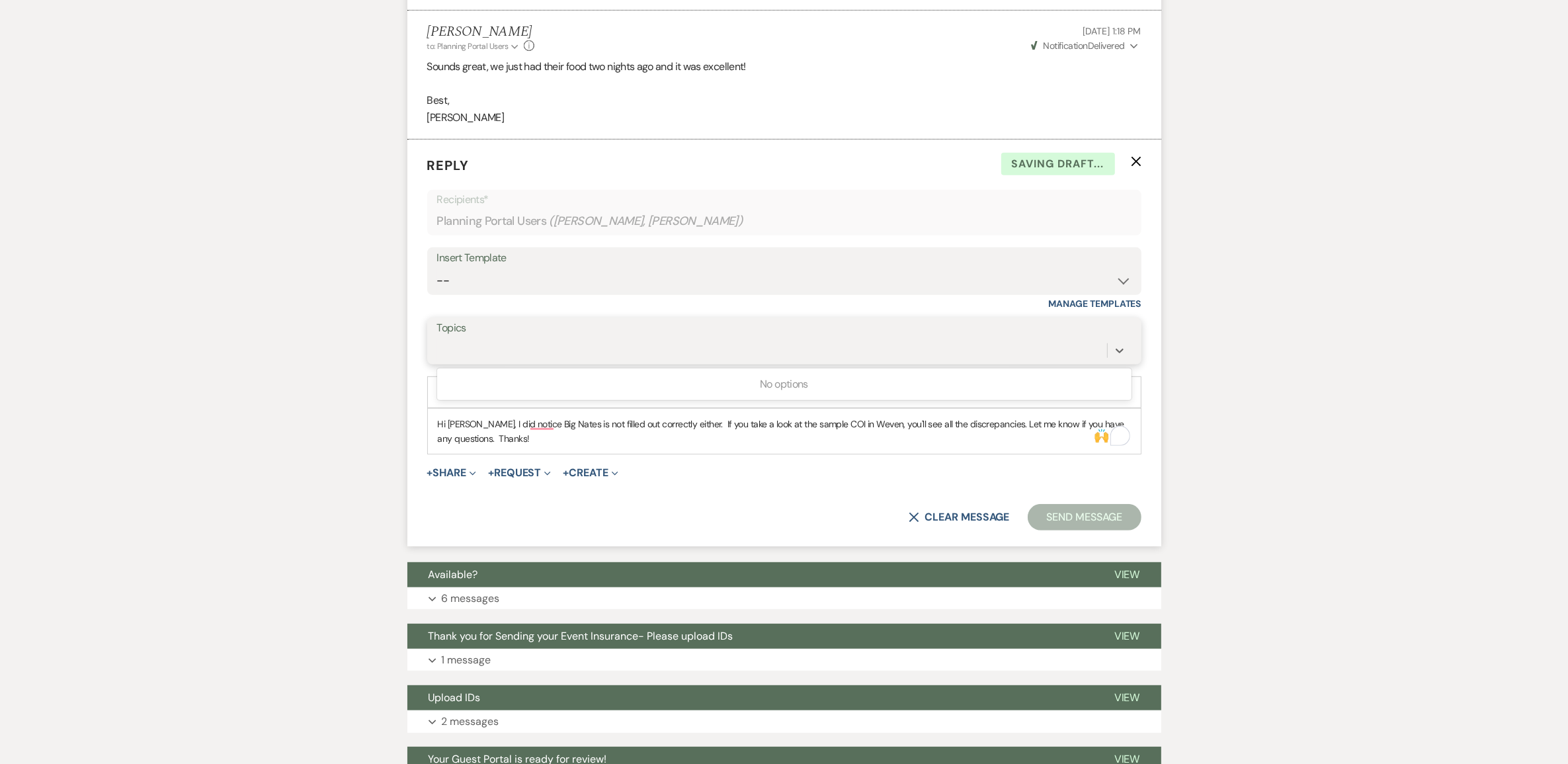
click at [481, 362] on div "COI" at bounding box center [772, 350] width 670 height 23
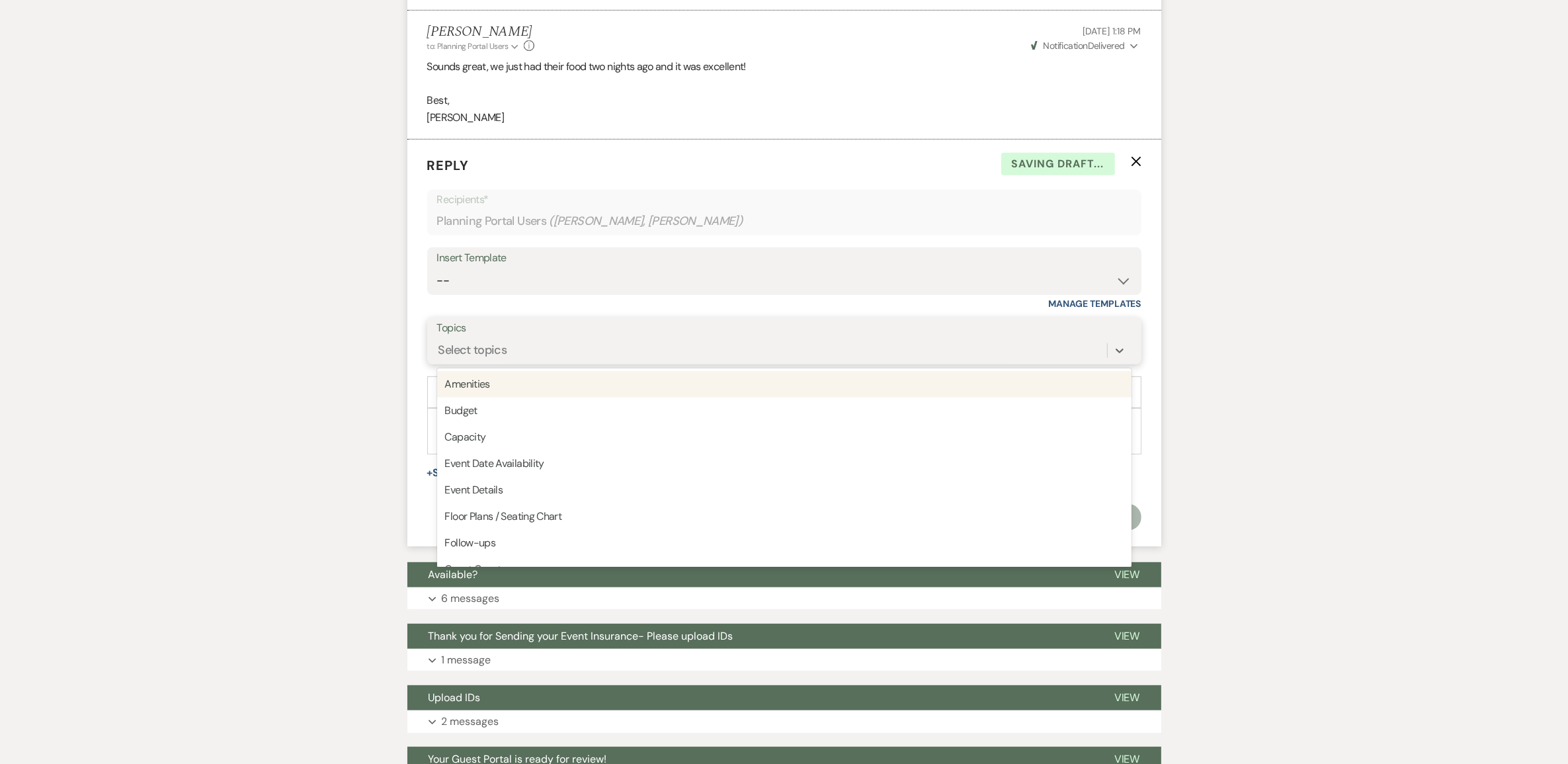
click at [536, 362] on div "Select topics" at bounding box center [772, 350] width 670 height 23
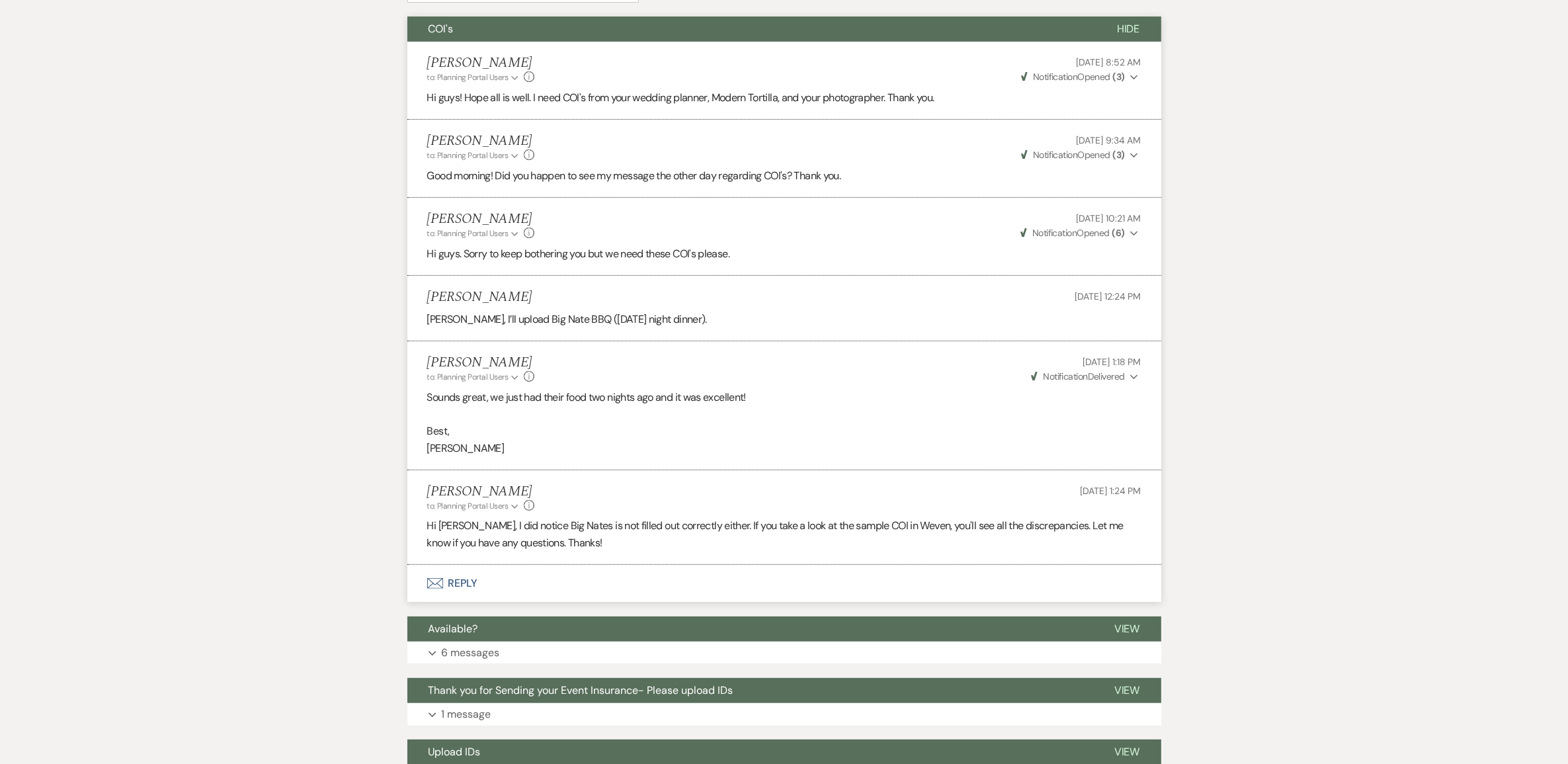
scroll to position [0, 0]
